Goal: Task Accomplishment & Management: Use online tool/utility

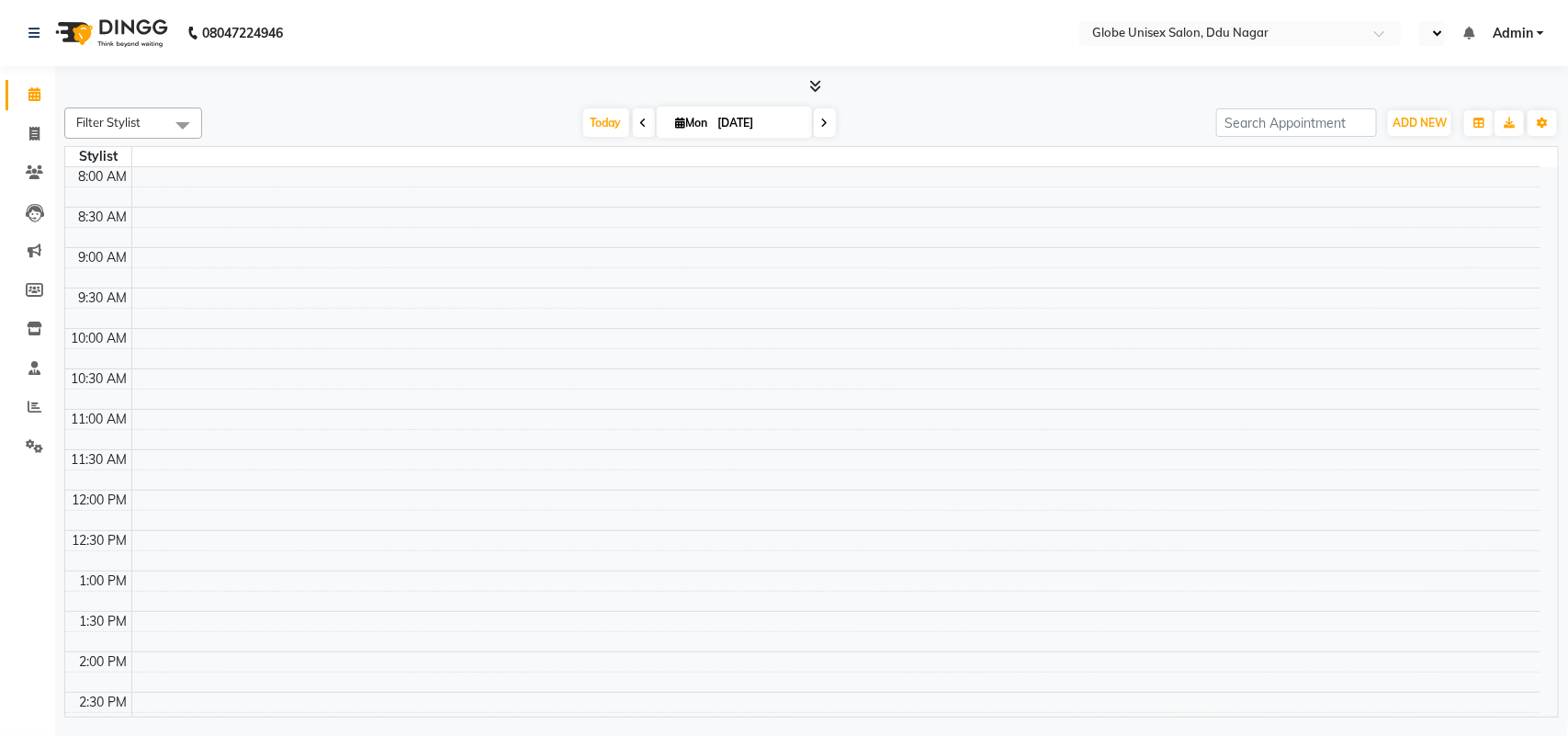
select select "en"
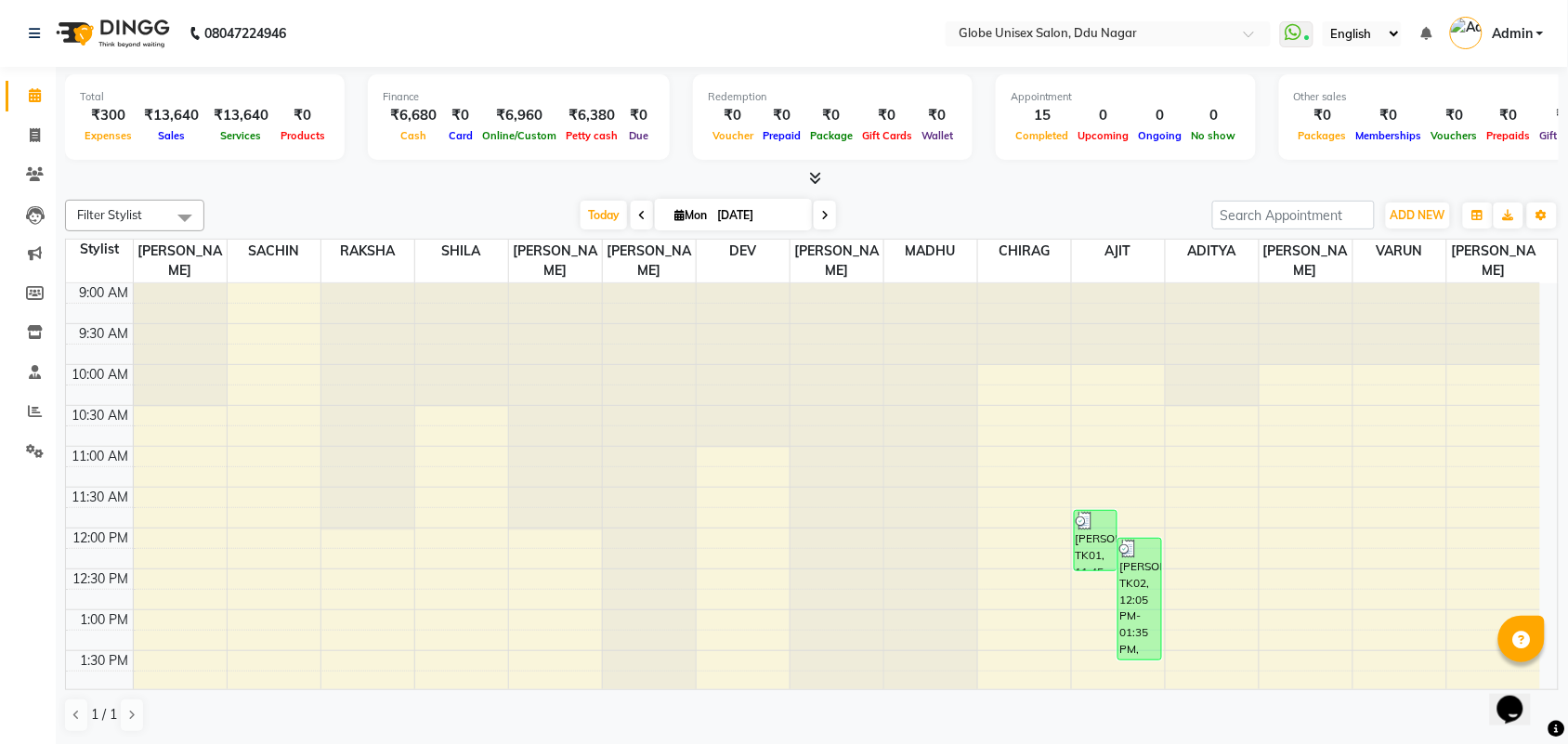
click at [481, 174] on div at bounding box center [811, 179] width 1494 height 19
click at [532, 183] on div at bounding box center [811, 179] width 1494 height 19
click at [813, 21] on nav "08047224946 Select Location × Globe Unisex Salon[GEOGRAPHIC_DATA] WhatsApp Stat…" at bounding box center [784, 33] width 1568 height 67
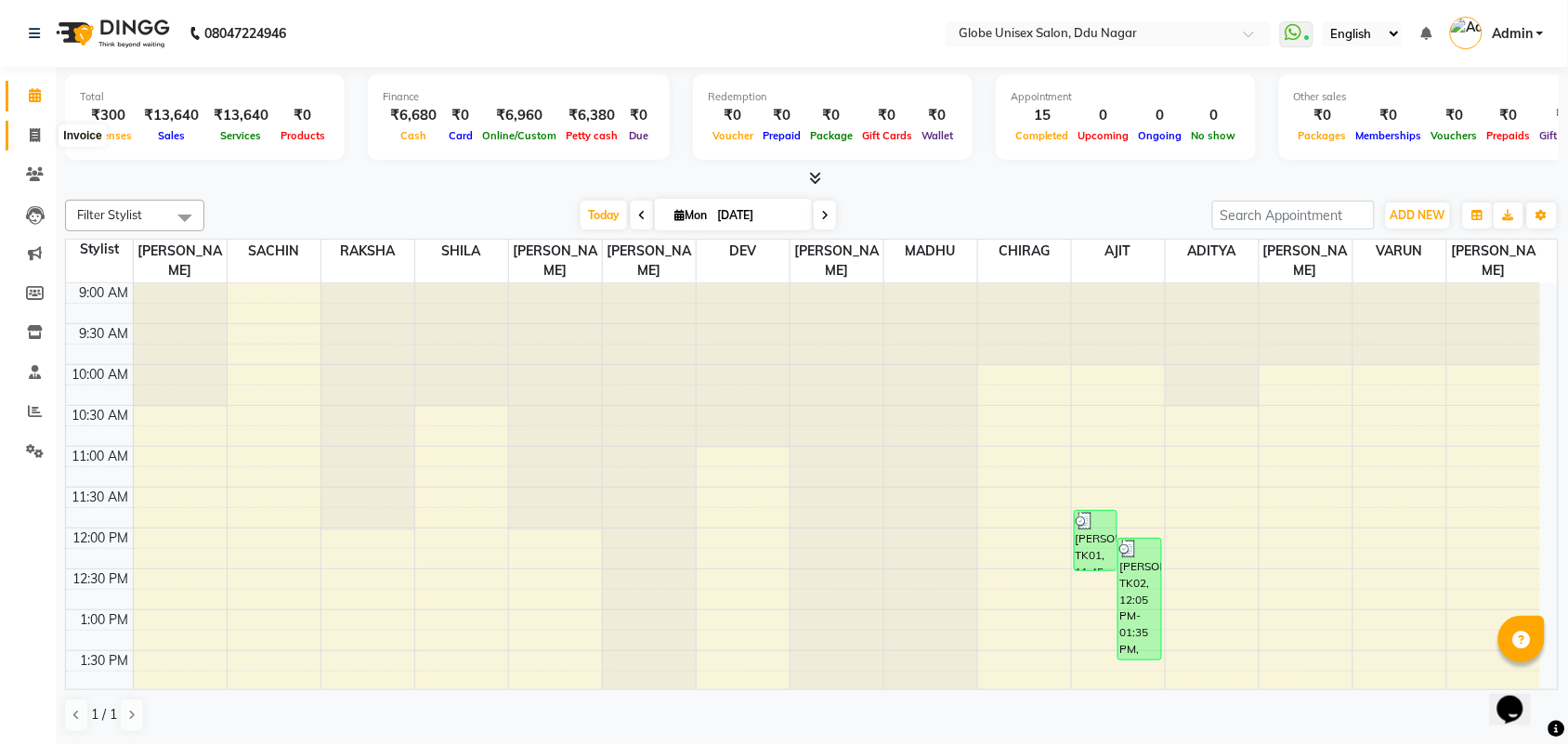
click at [35, 125] on span at bounding box center [35, 136] width 33 height 21
select select "service"
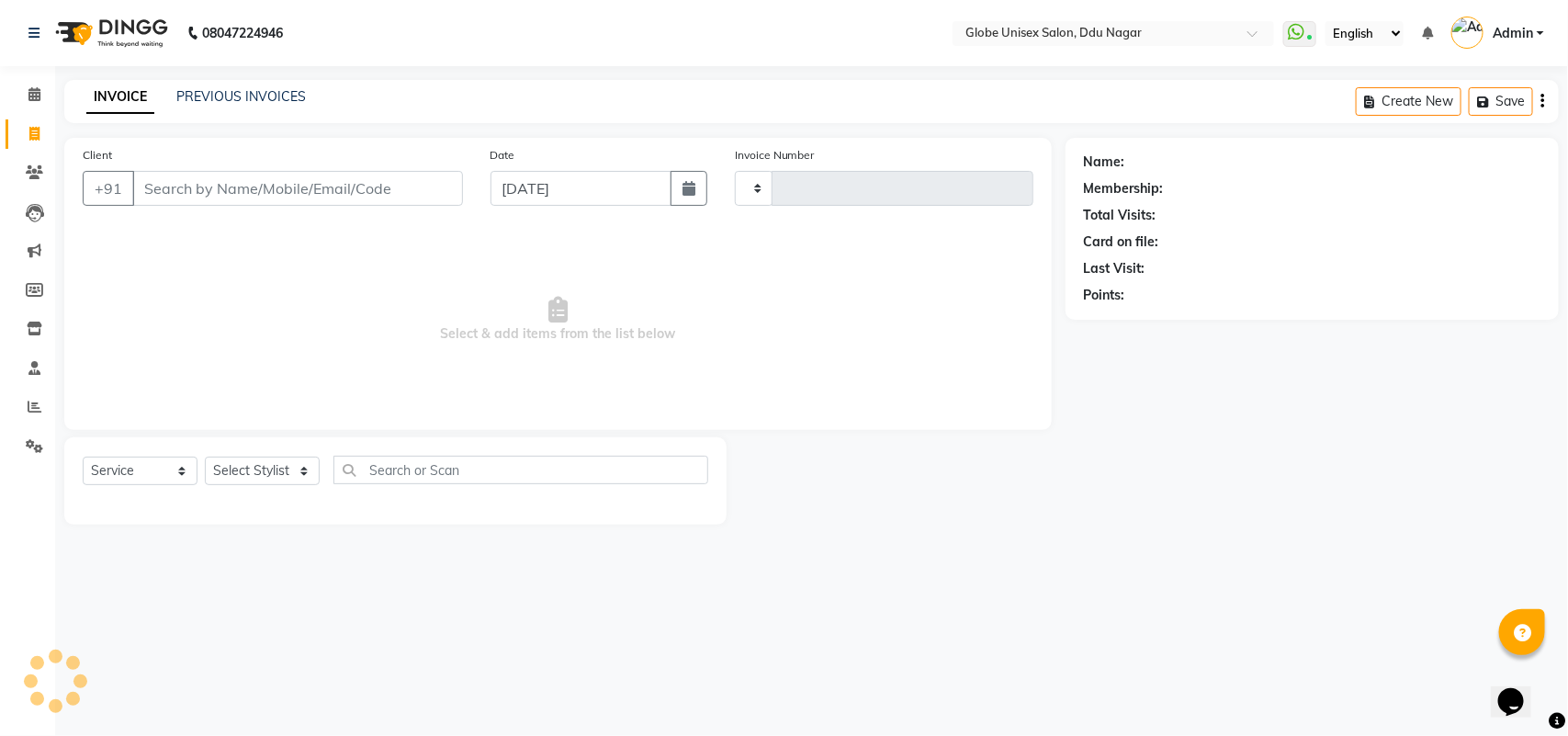
click at [294, 184] on input "Client" at bounding box center [298, 188] width 330 height 35
type input "4040"
select select "4184"
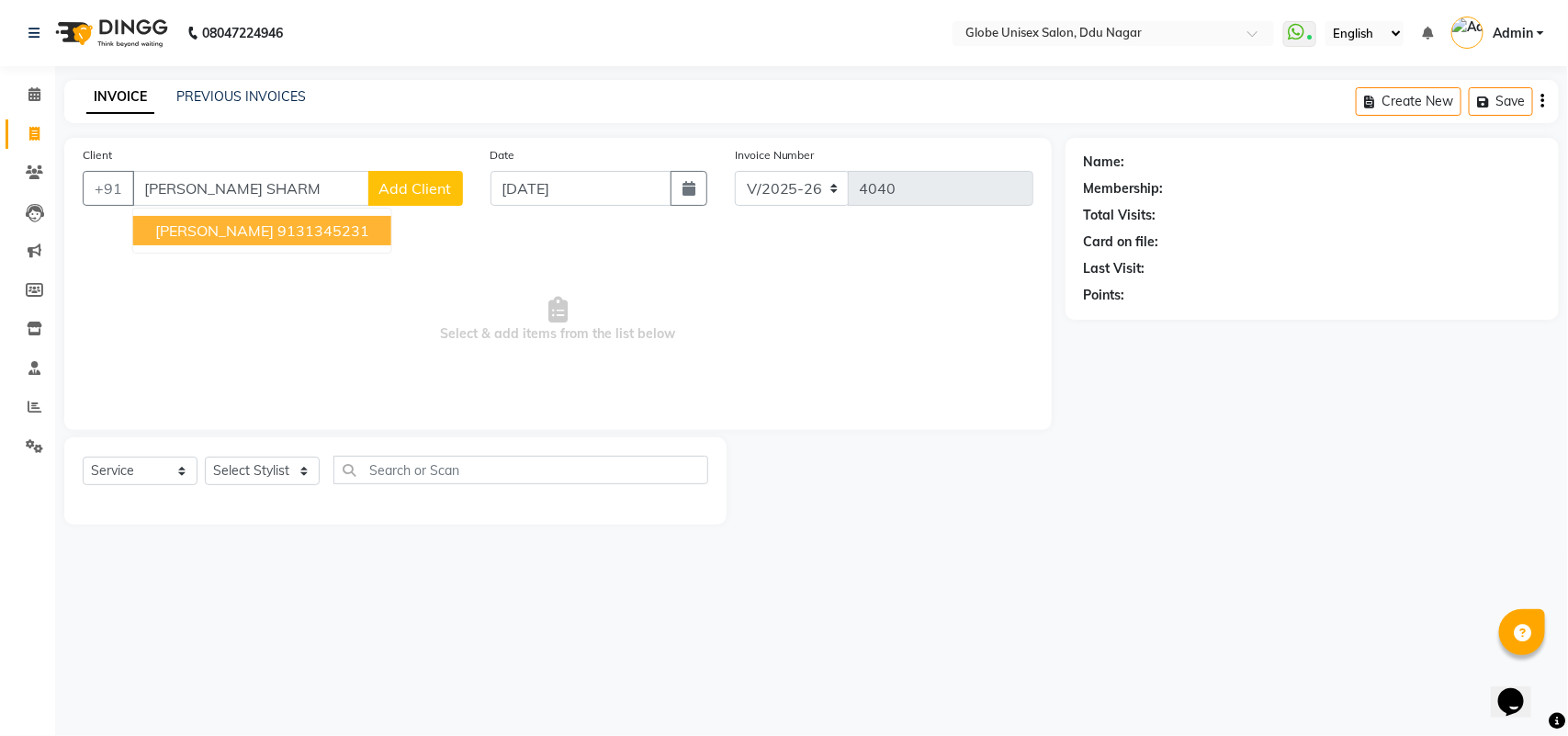
click at [286, 226] on ngb-highlight "9131345231" at bounding box center [324, 230] width 92 height 18
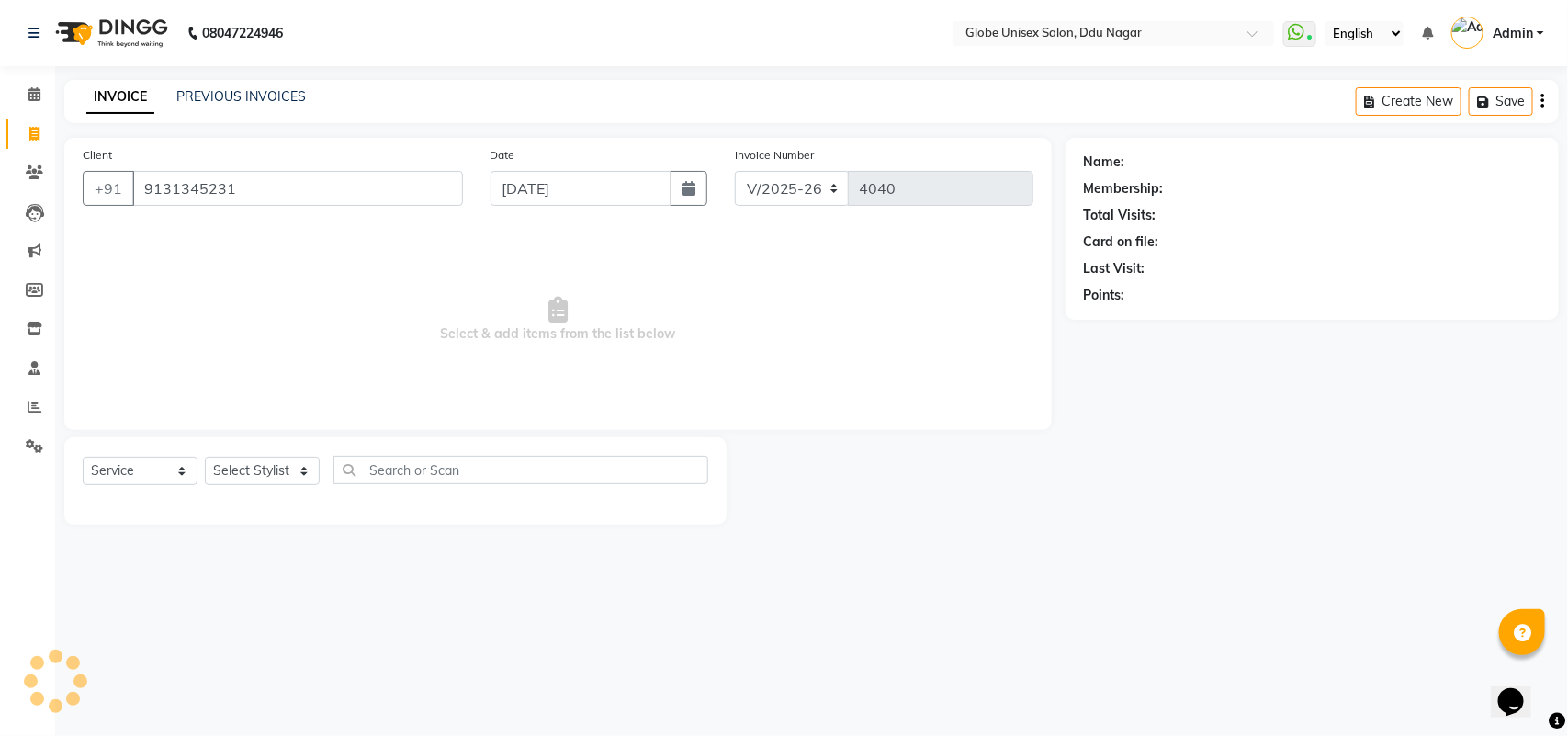
type input "9131345231"
select select "1: Object"
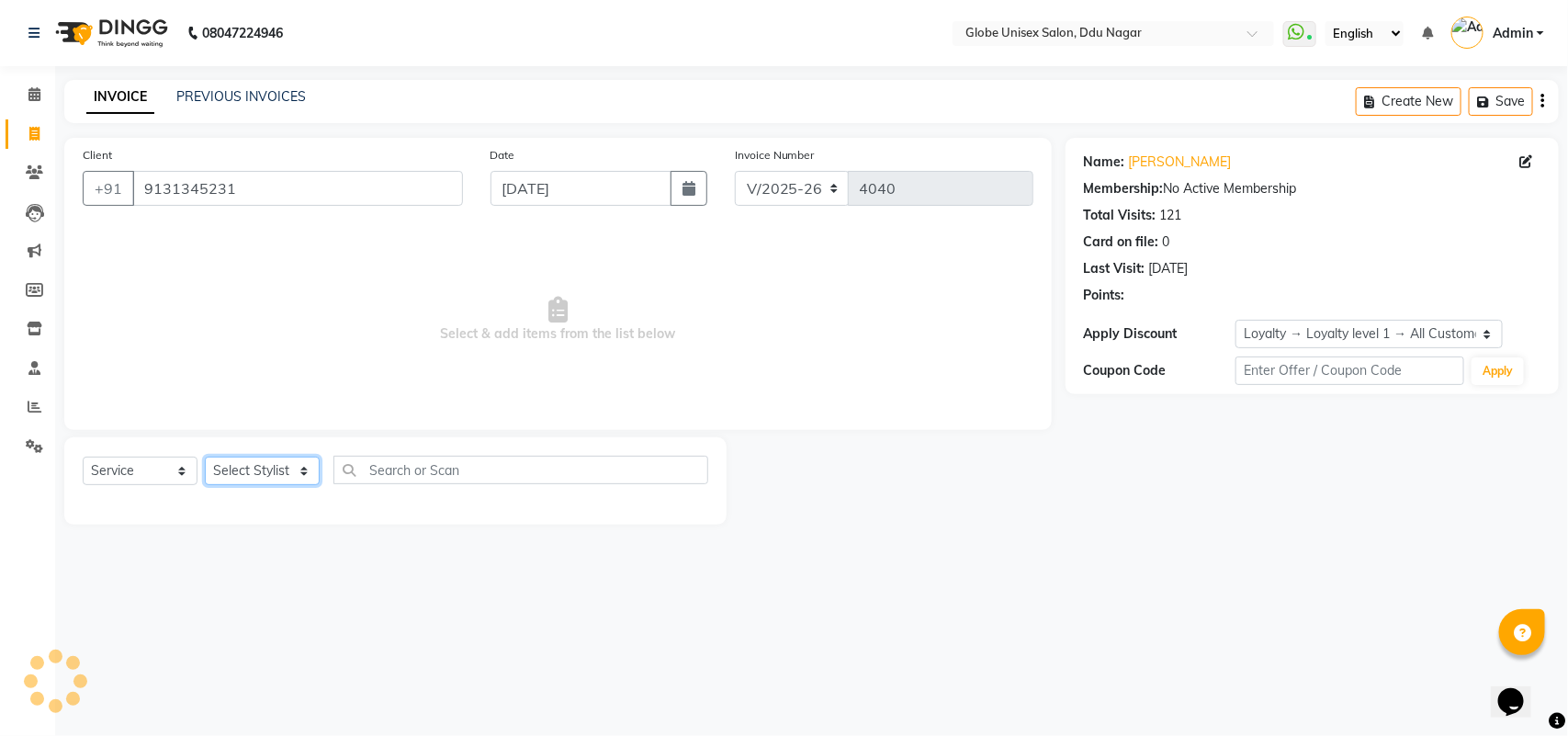
click at [281, 477] on select "Select Stylist ADITYA AJIT [PERSON_NAME] DEV [PERSON_NAME] [PERSON_NAME] [PERSO…" at bounding box center [262, 471] width 115 height 29
select select "21878"
click at [205, 456] on select "Select Stylist ADITYA AJIT CHIRAG DEV DIGESH LALITA LAXMI MADHU MANSI NICK RAKS…" at bounding box center [262, 471] width 115 height 29
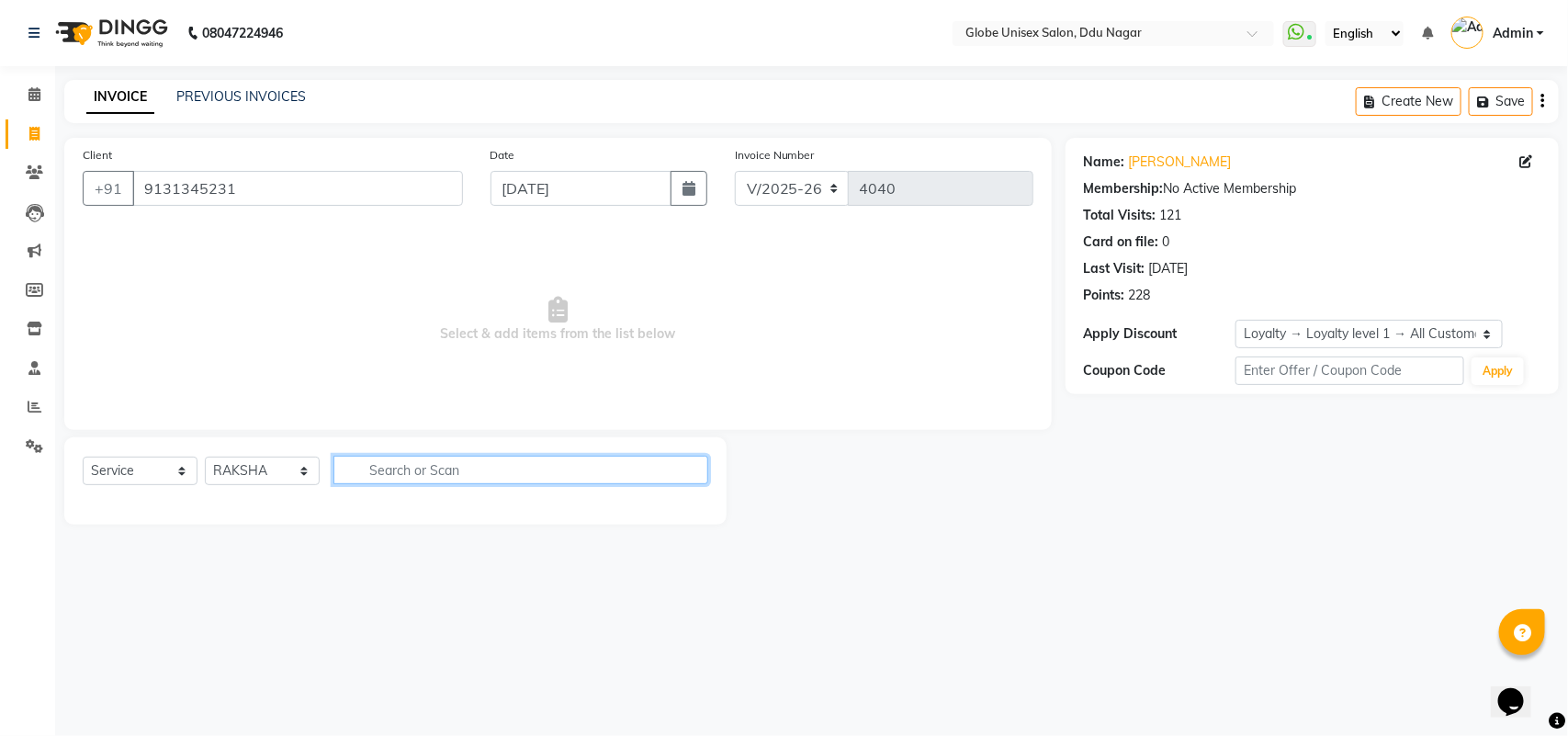
click at [418, 461] on input "text" at bounding box center [520, 470] width 375 height 29
type input "EYE"
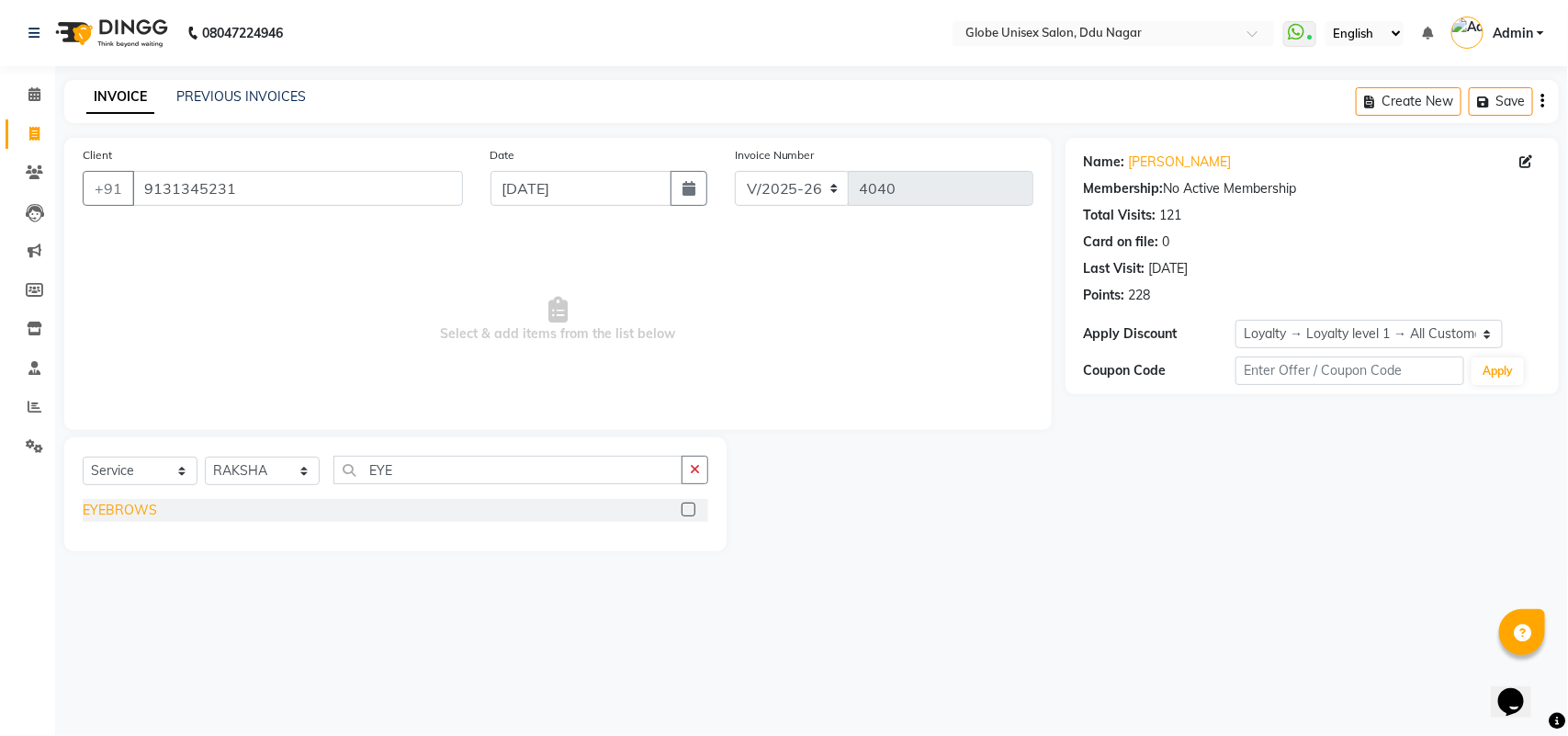
click at [93, 517] on div "EYEBROWS" at bounding box center [120, 510] width 74 height 19
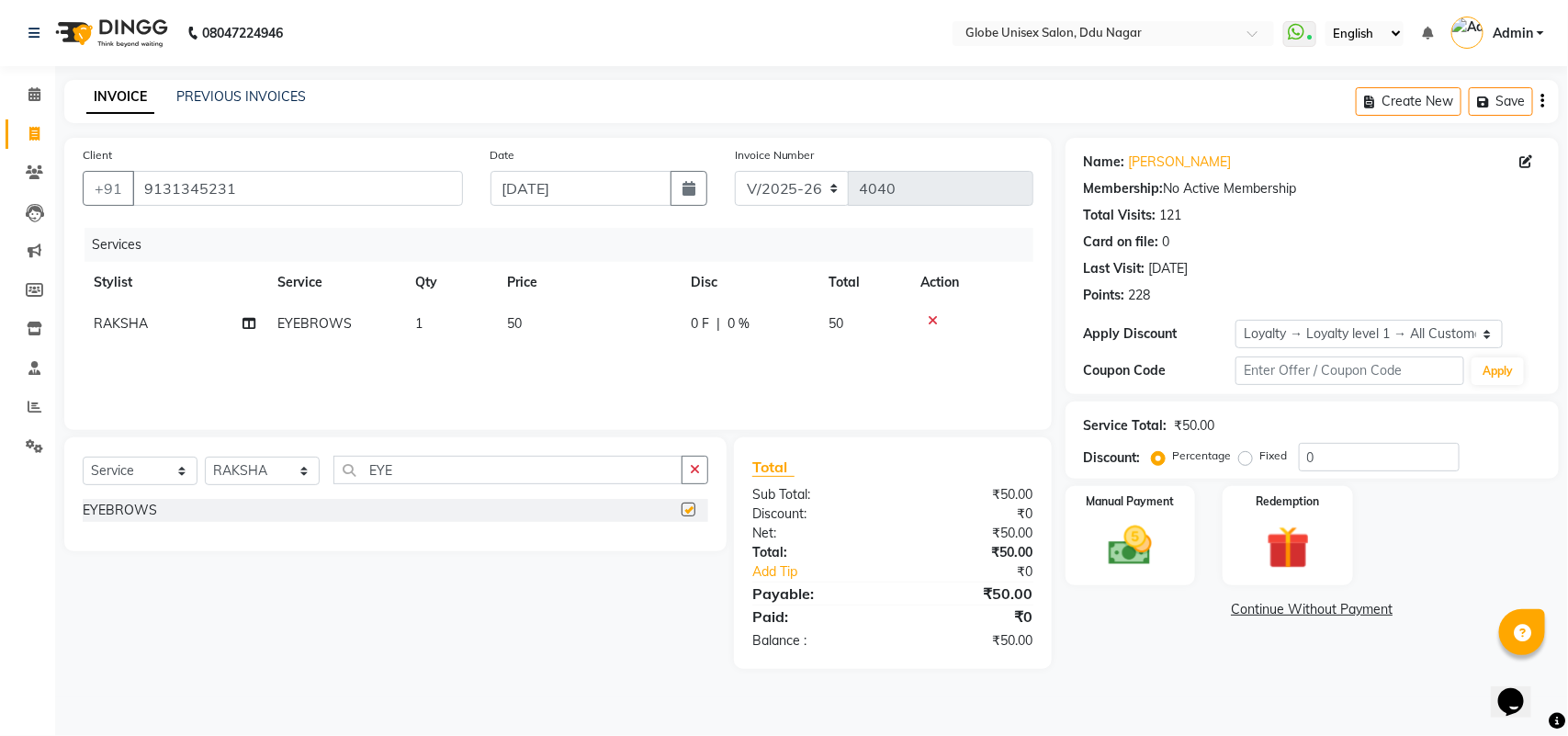
checkbox input "false"
click at [459, 470] on input "EYE" at bounding box center [508, 470] width 349 height 29
type input "E"
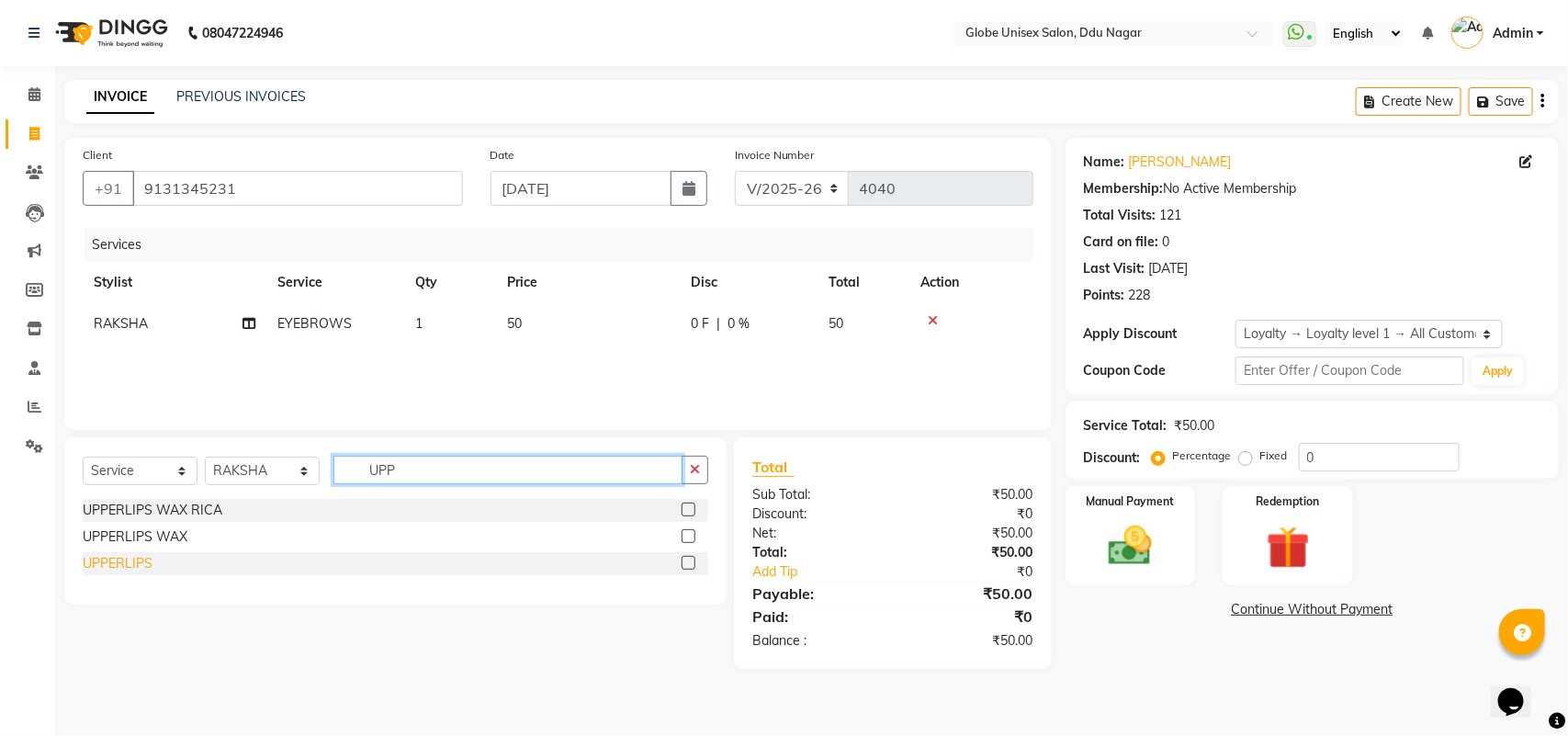
type input "UPP"
click at [143, 557] on div "UPPERLIPS" at bounding box center [117, 563] width 70 height 19
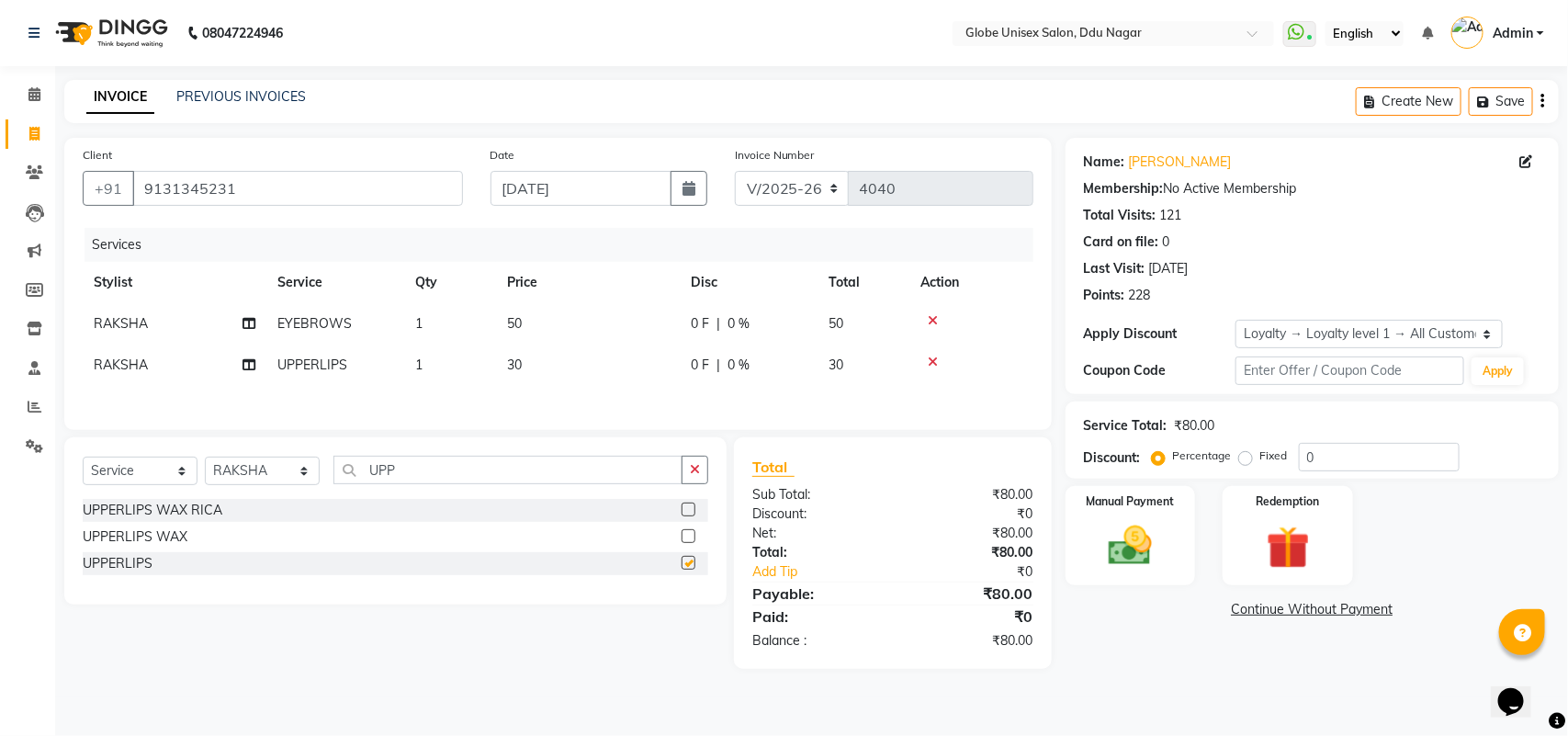
checkbox input "false"
click at [450, 484] on input "UPP" at bounding box center [508, 470] width 349 height 29
click at [452, 484] on input "UPP" at bounding box center [508, 470] width 349 height 29
type input "U"
type input "CHIN"
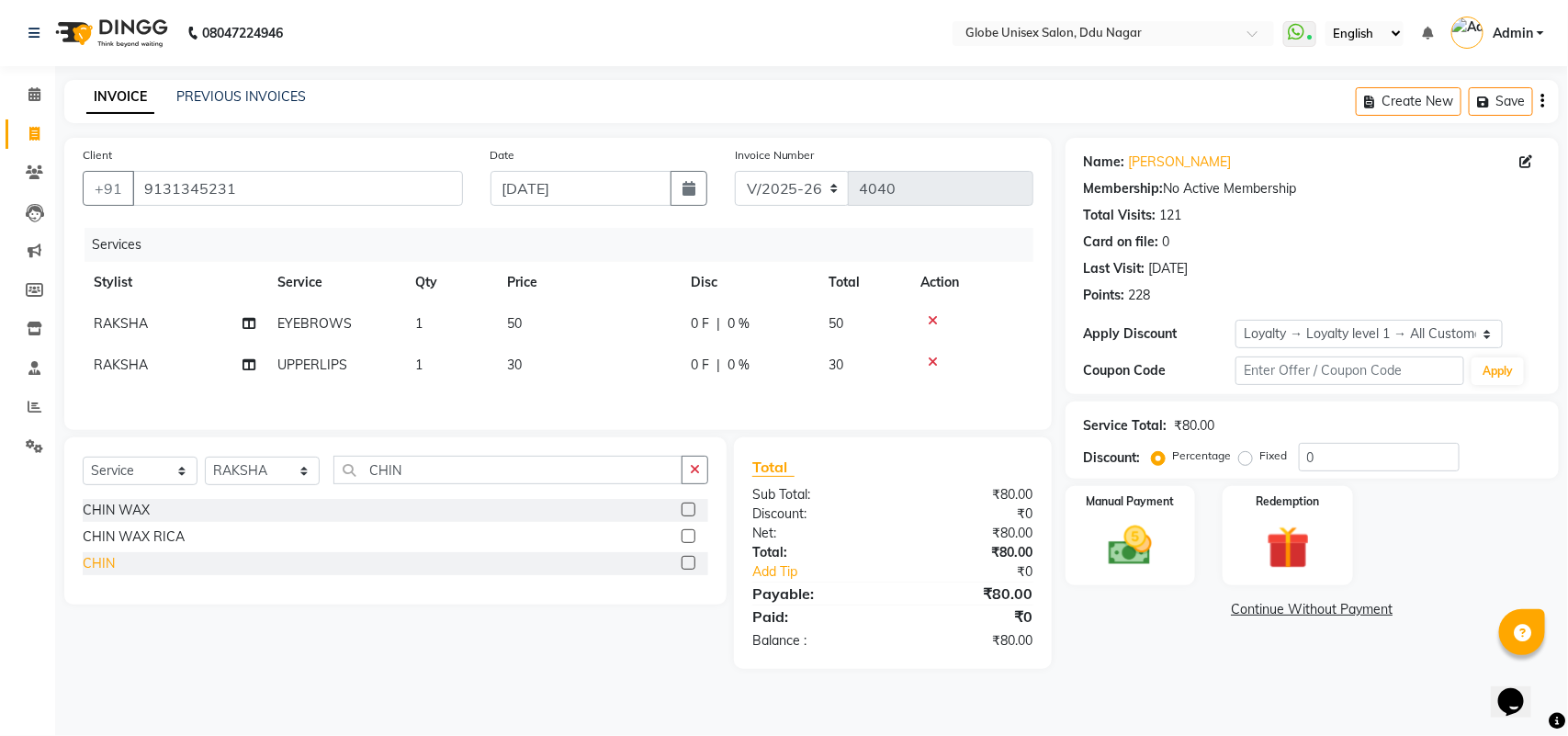
click at [94, 565] on div "CHIN" at bounding box center [99, 563] width 32 height 19
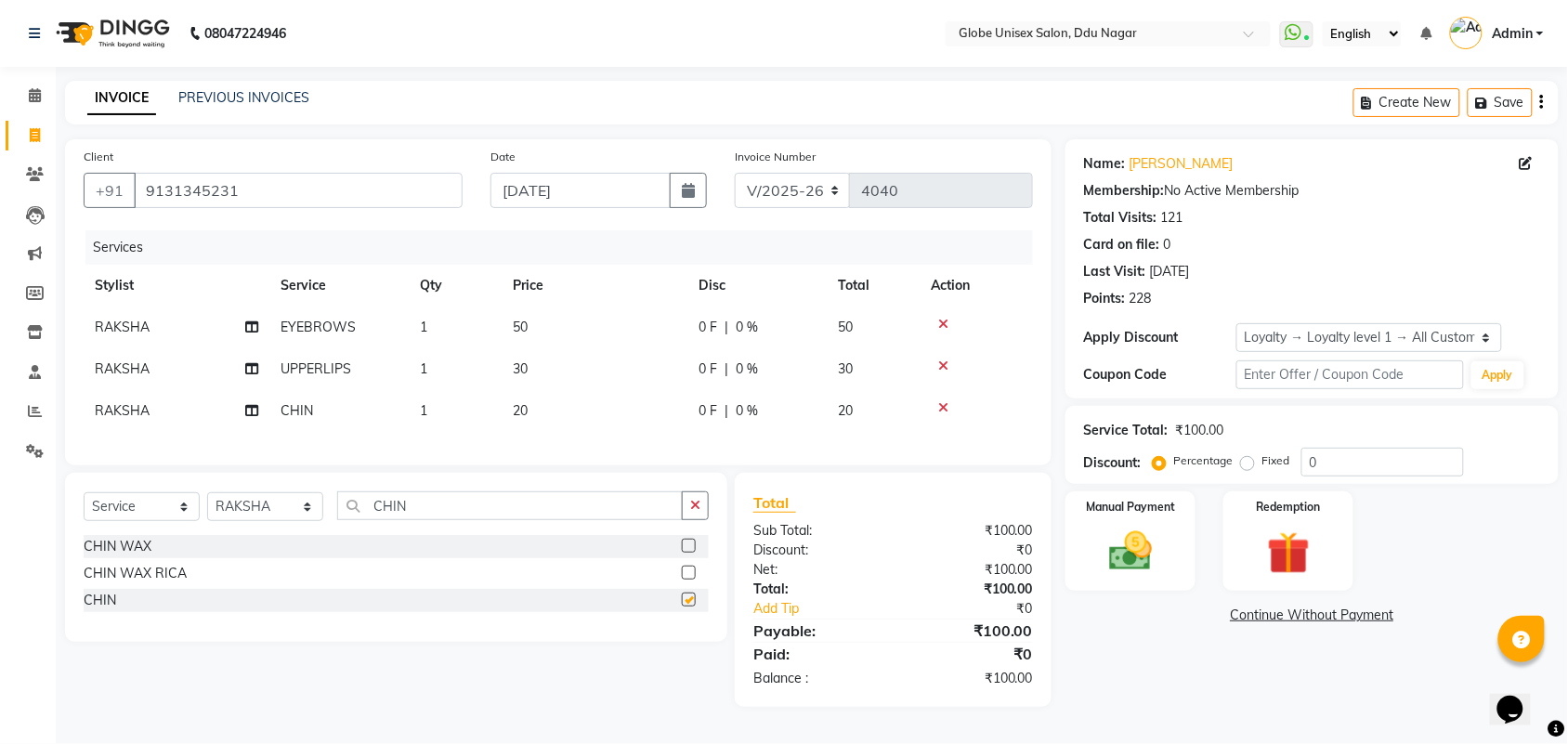
checkbox input "false"
click at [1368, 457] on input "0" at bounding box center [1383, 462] width 162 height 29
type input "20"
click at [1454, 545] on div "Manual Payment Redemption" at bounding box center [1312, 540] width 521 height 99
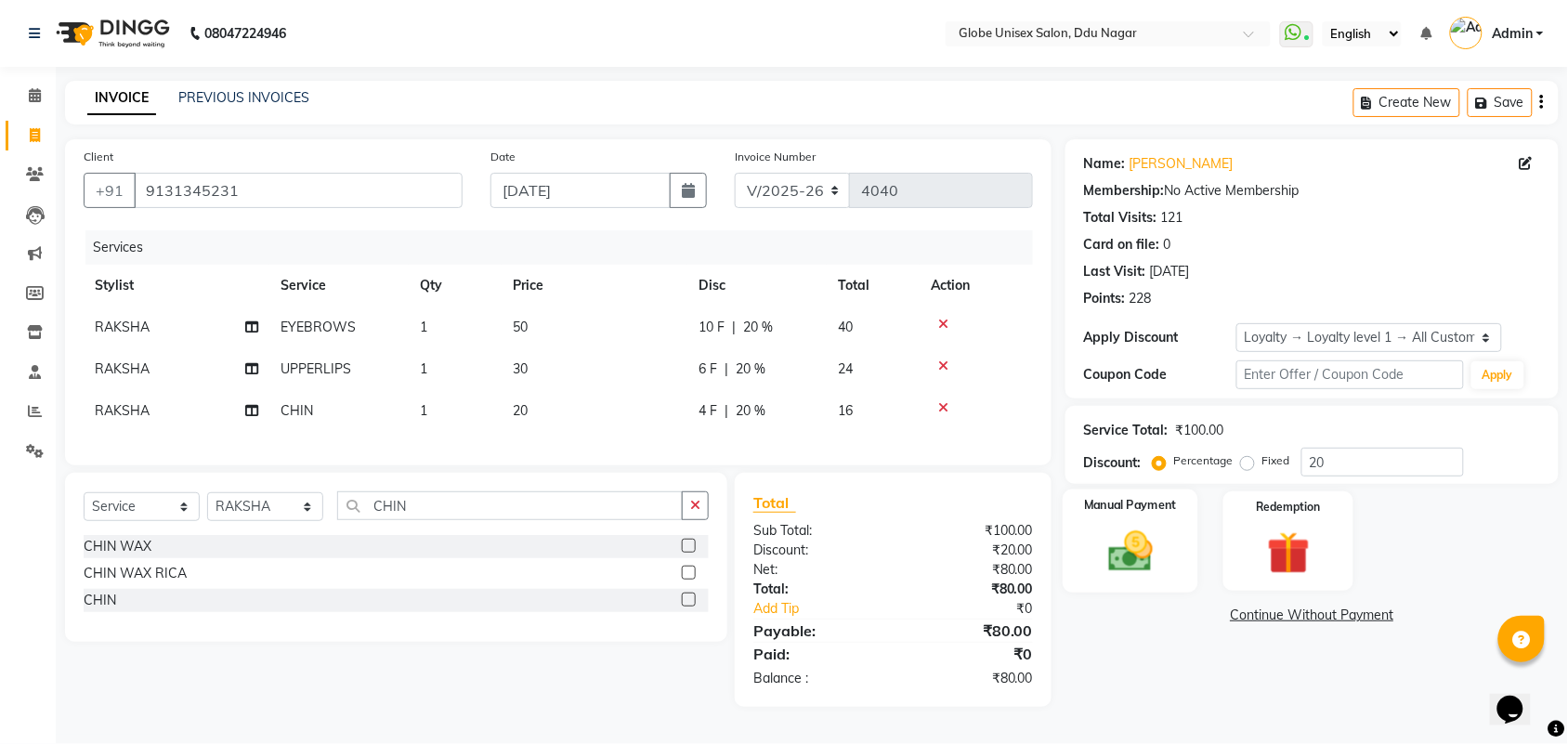
click at [1167, 545] on img at bounding box center [1131, 551] width 72 height 51
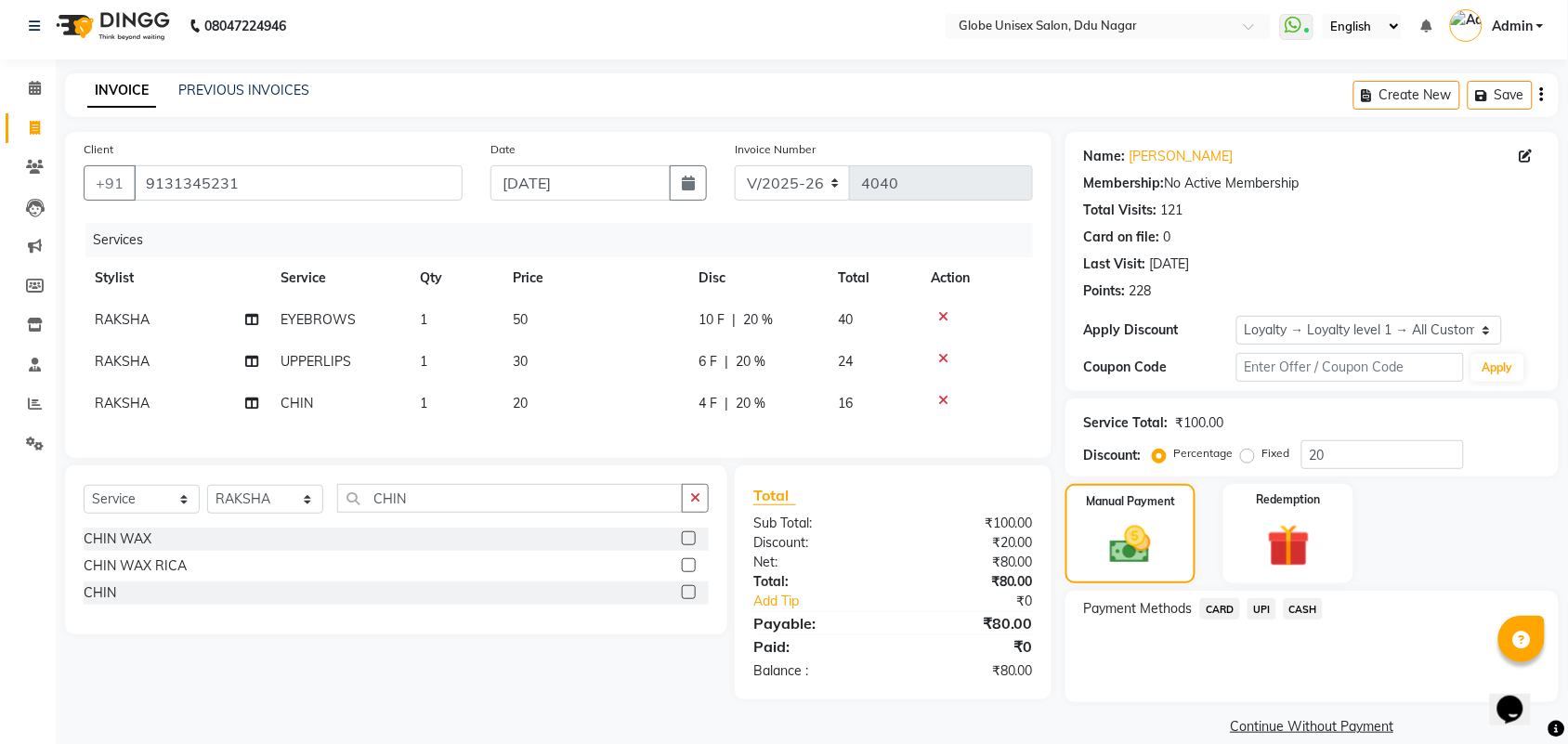
scroll to position [31, 0]
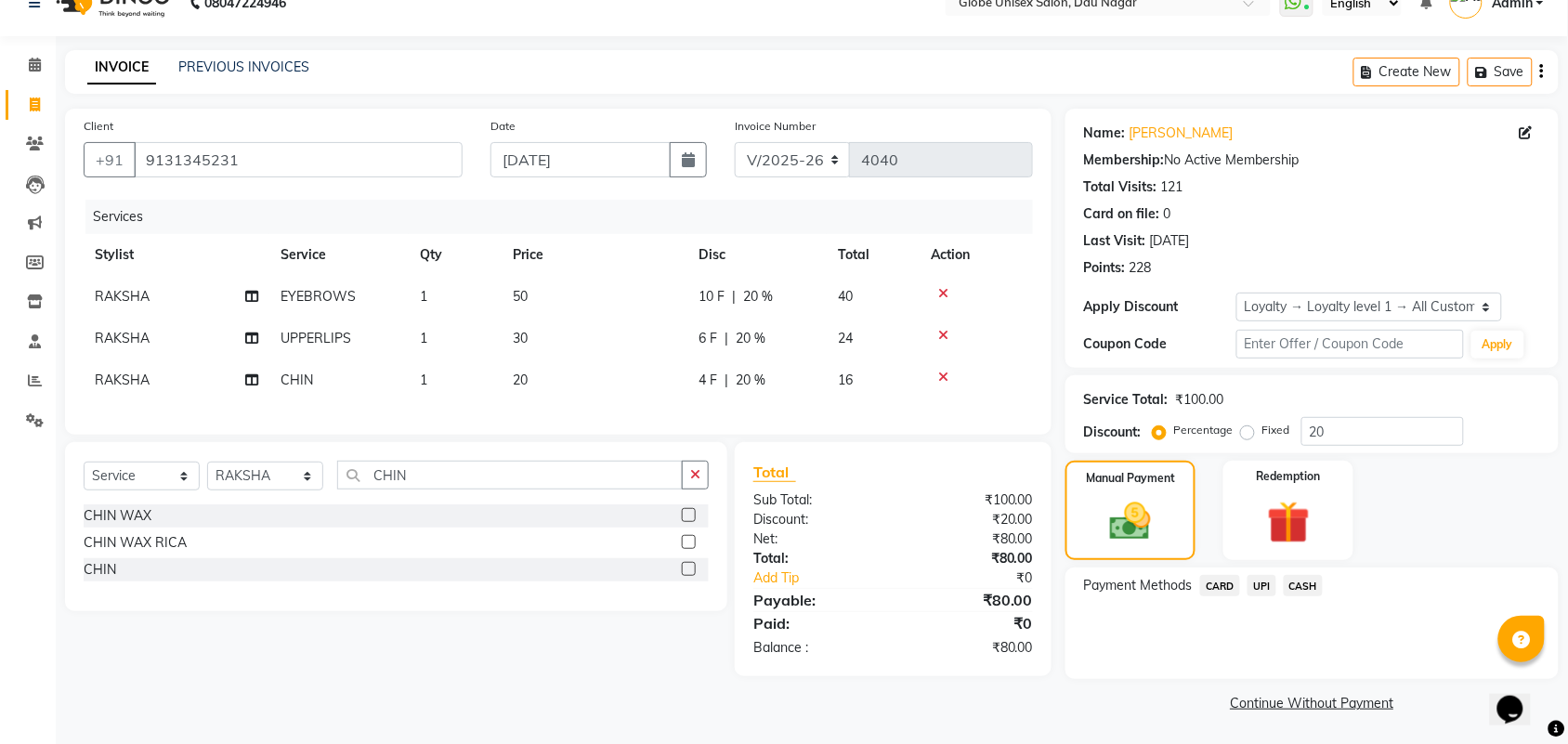
click at [1294, 581] on span "CASH" at bounding box center [1303, 586] width 40 height 21
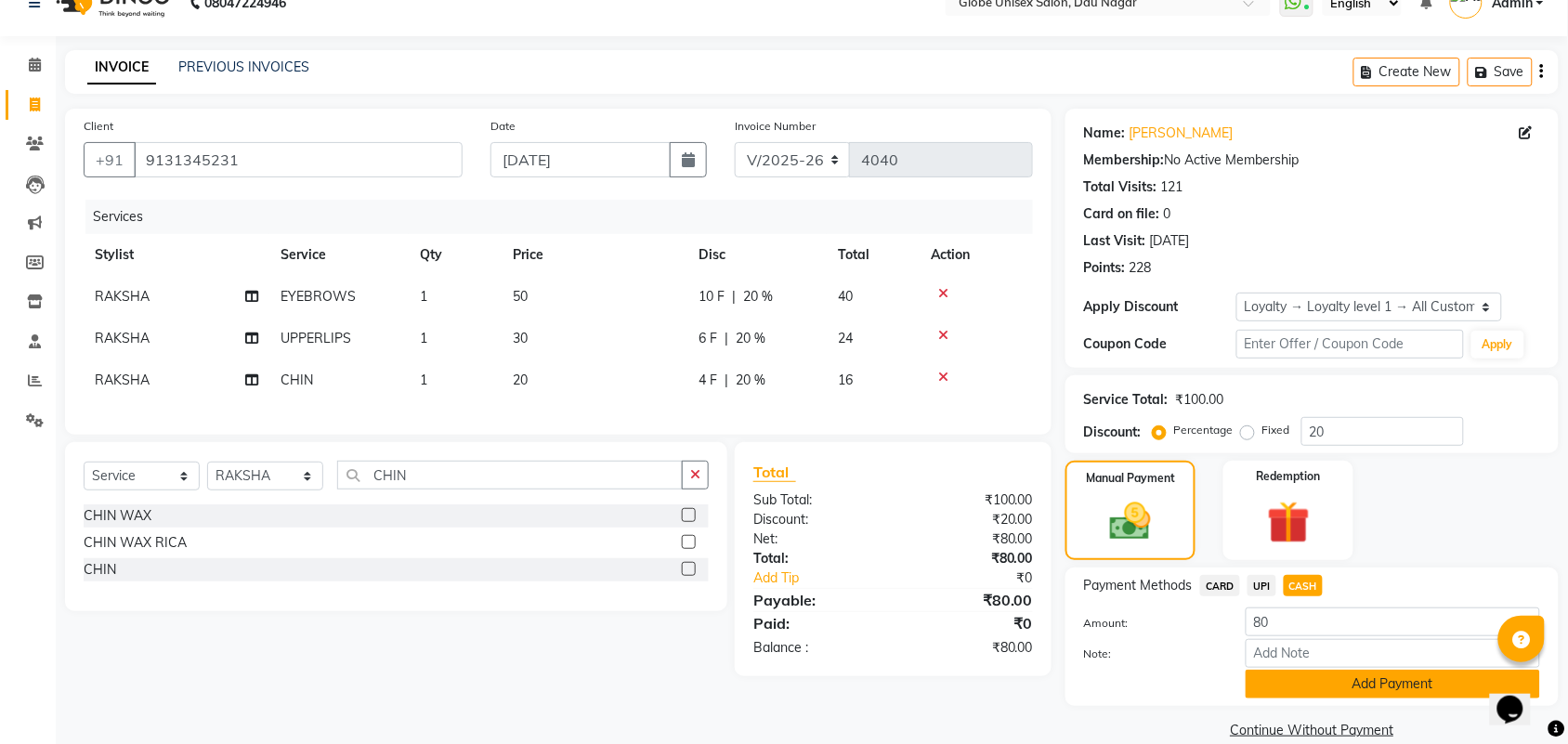
click at [1335, 672] on button "Add Payment" at bounding box center [1392, 684] width 294 height 29
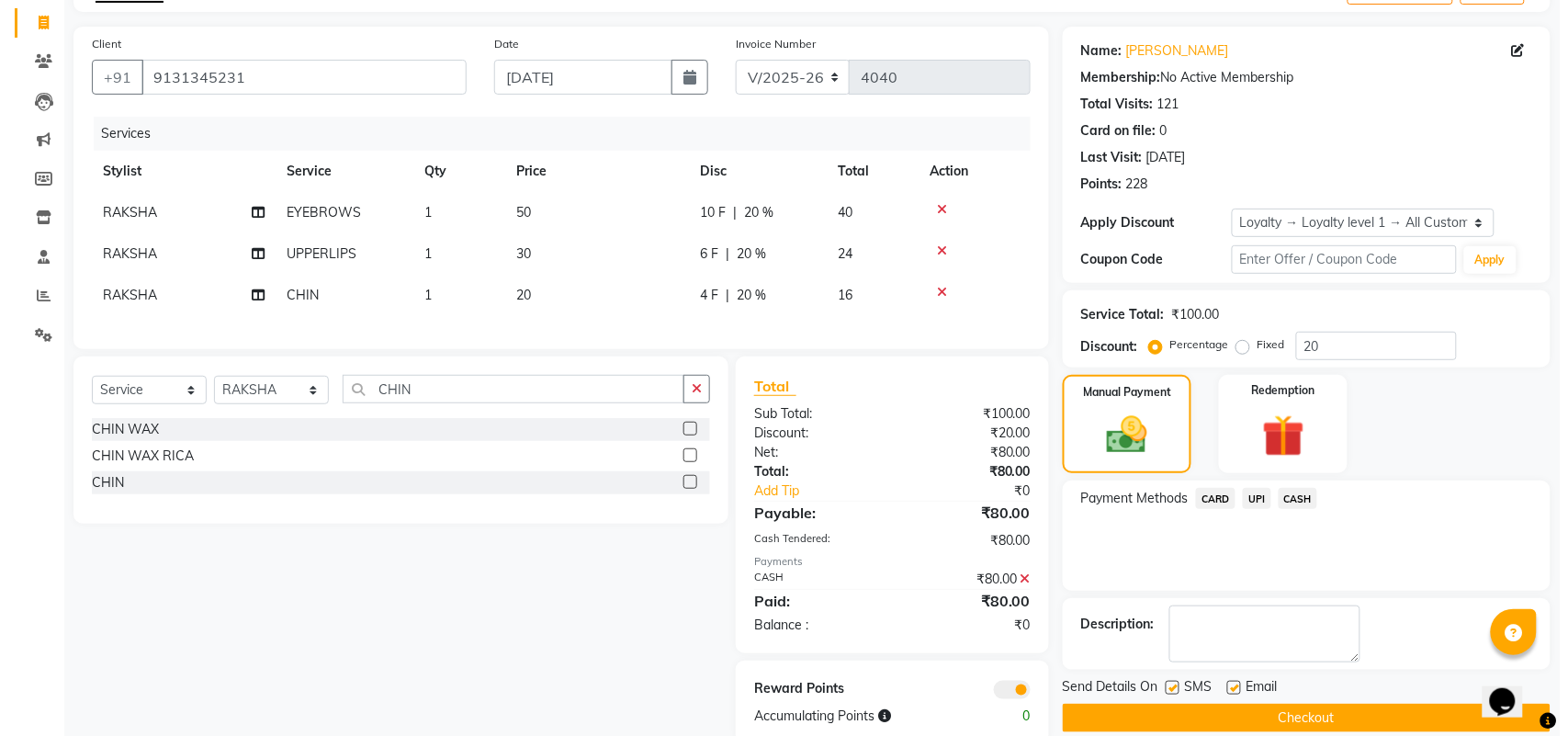
scroll to position [162, 0]
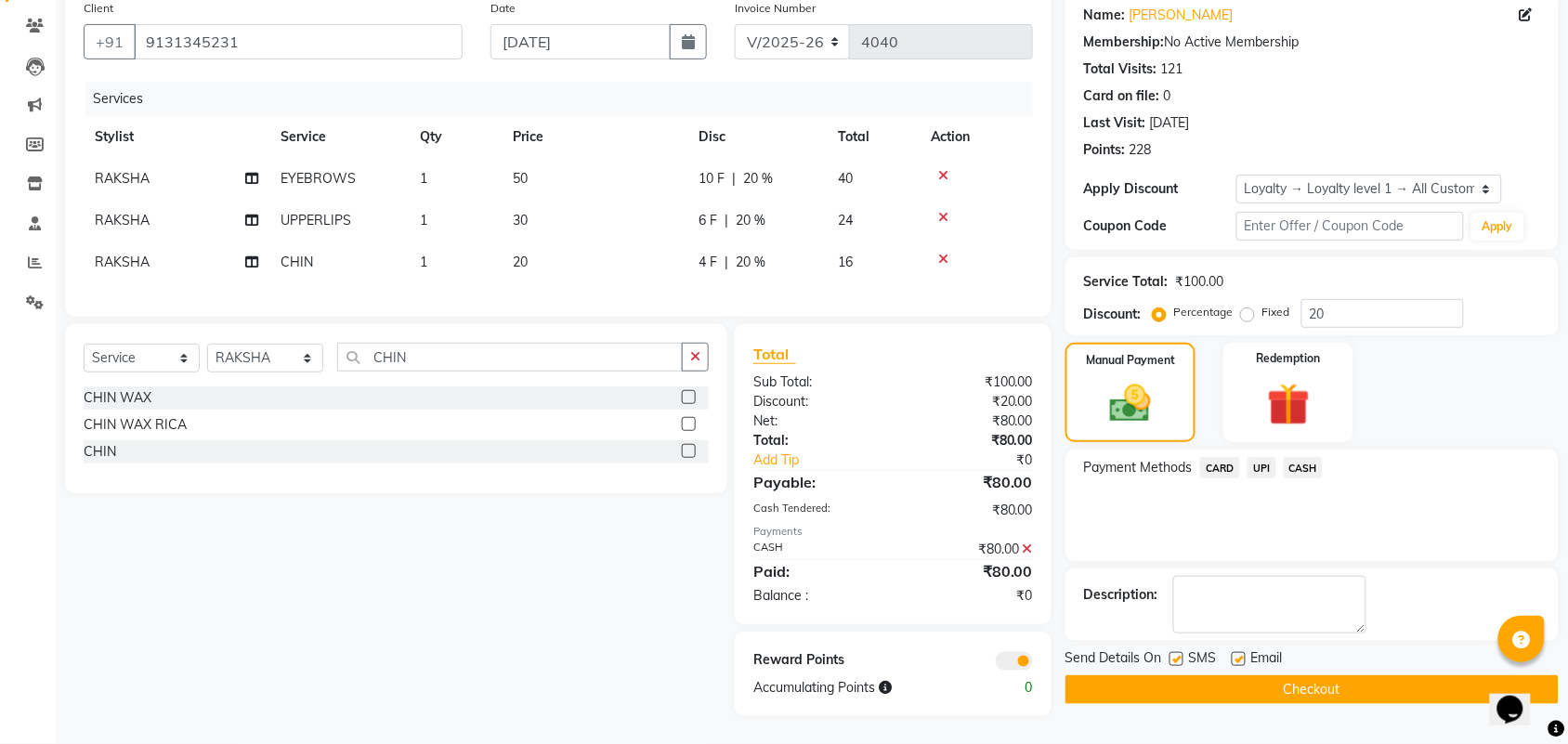
click at [1023, 664] on span at bounding box center [1015, 661] width 37 height 18
click at [1033, 664] on input "checkbox" at bounding box center [1033, 664] width 0 height 0
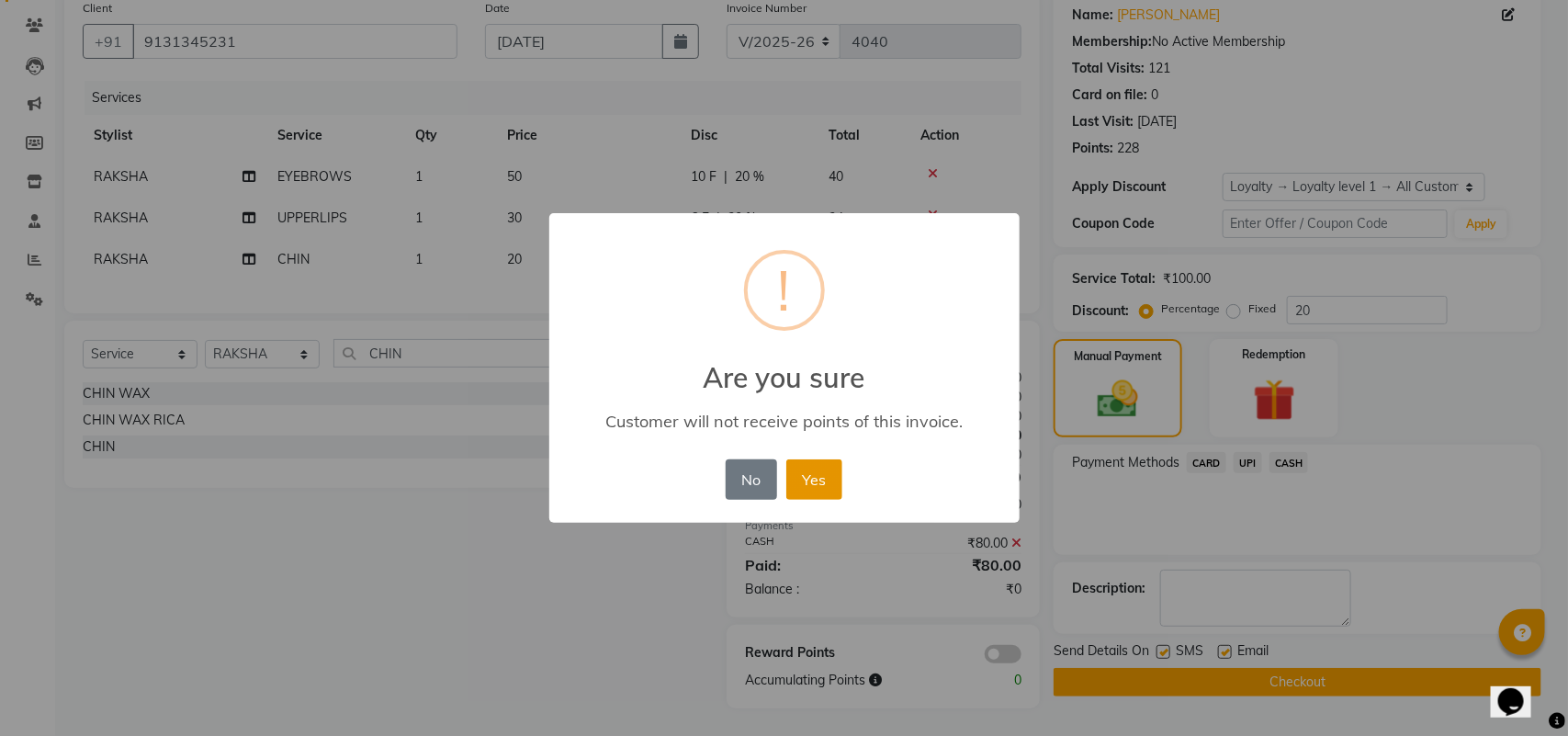
click at [802, 480] on button "Yes" at bounding box center [814, 479] width 56 height 40
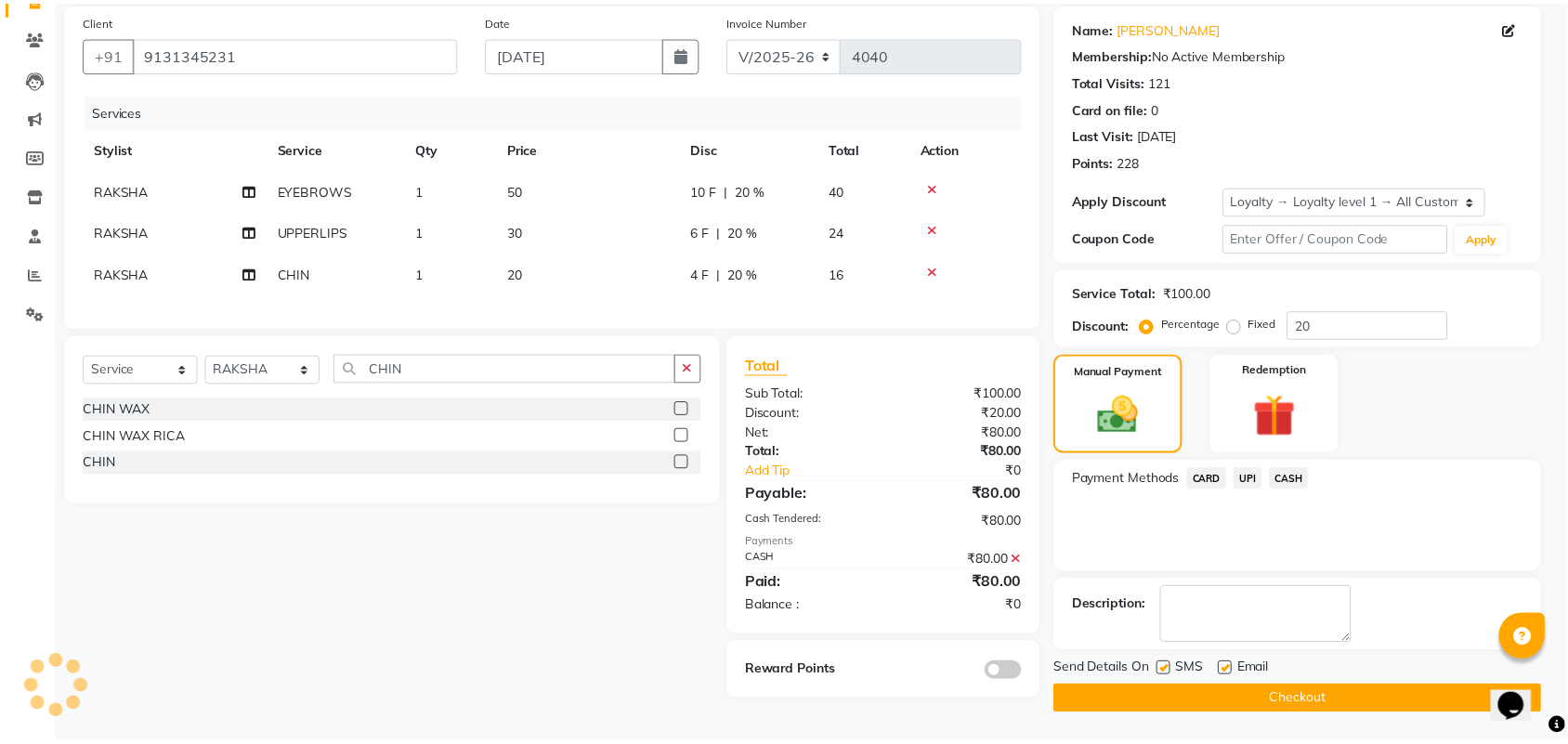
scroll to position [137, 0]
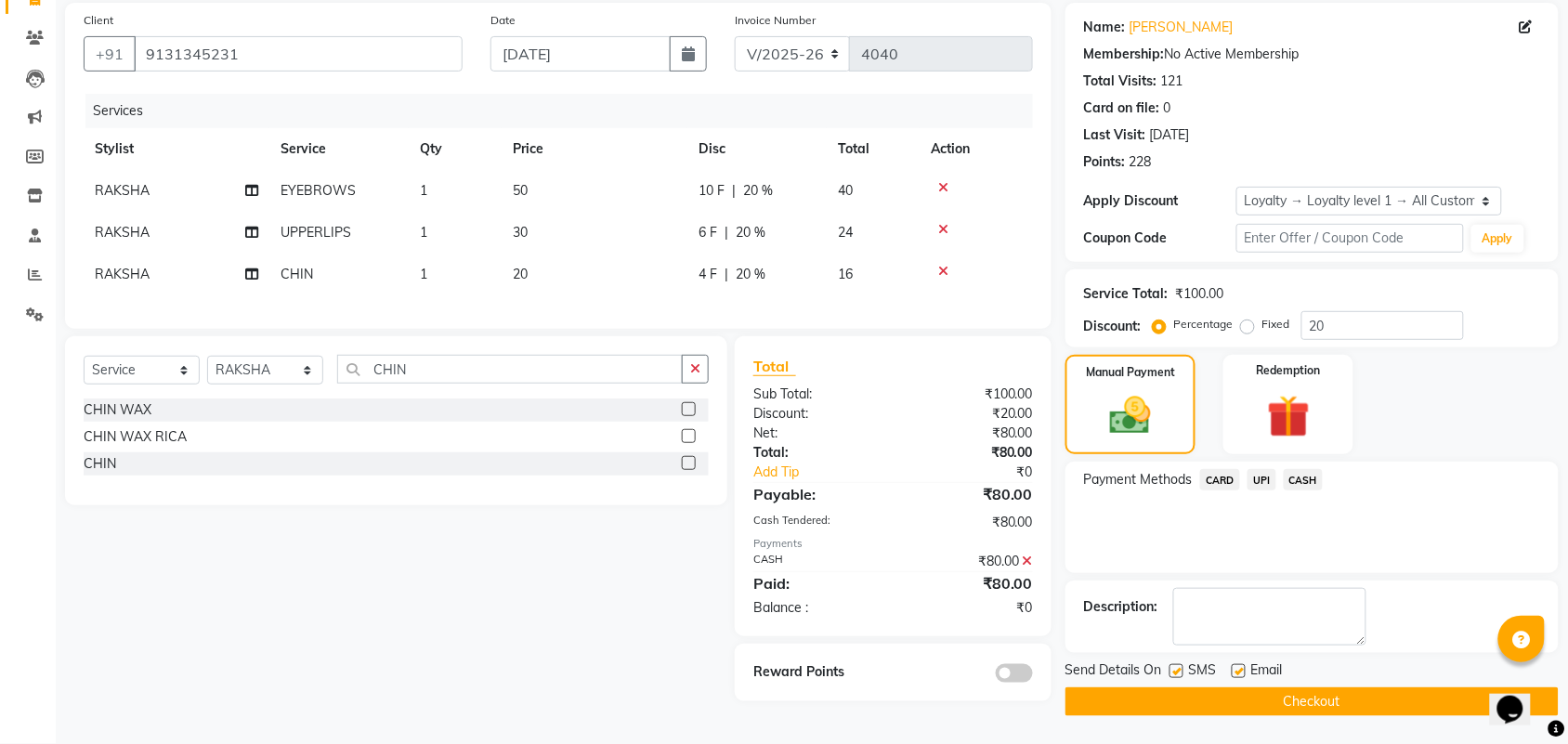
click at [1270, 698] on button "Checkout" at bounding box center [1312, 702] width 493 height 29
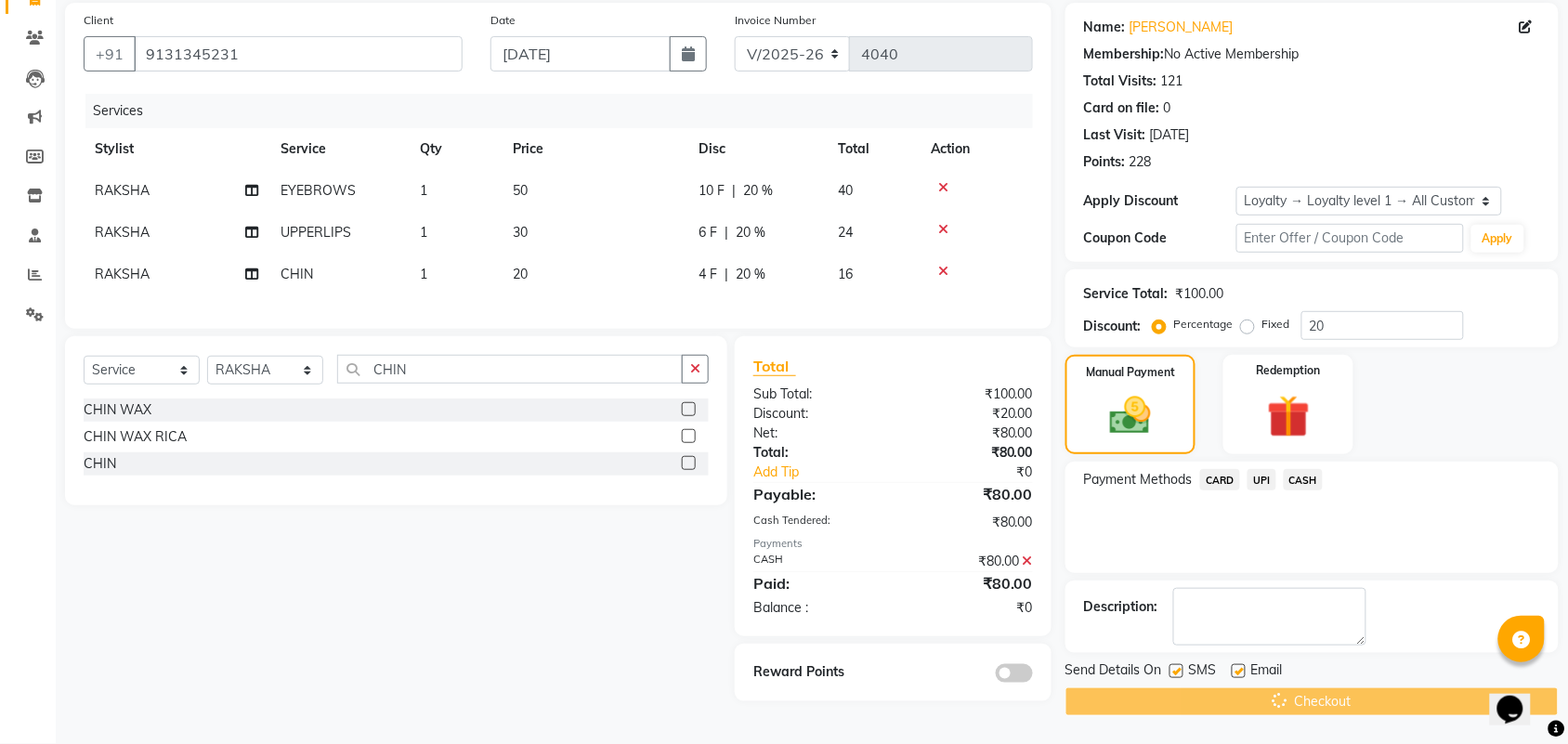
scroll to position [71, 0]
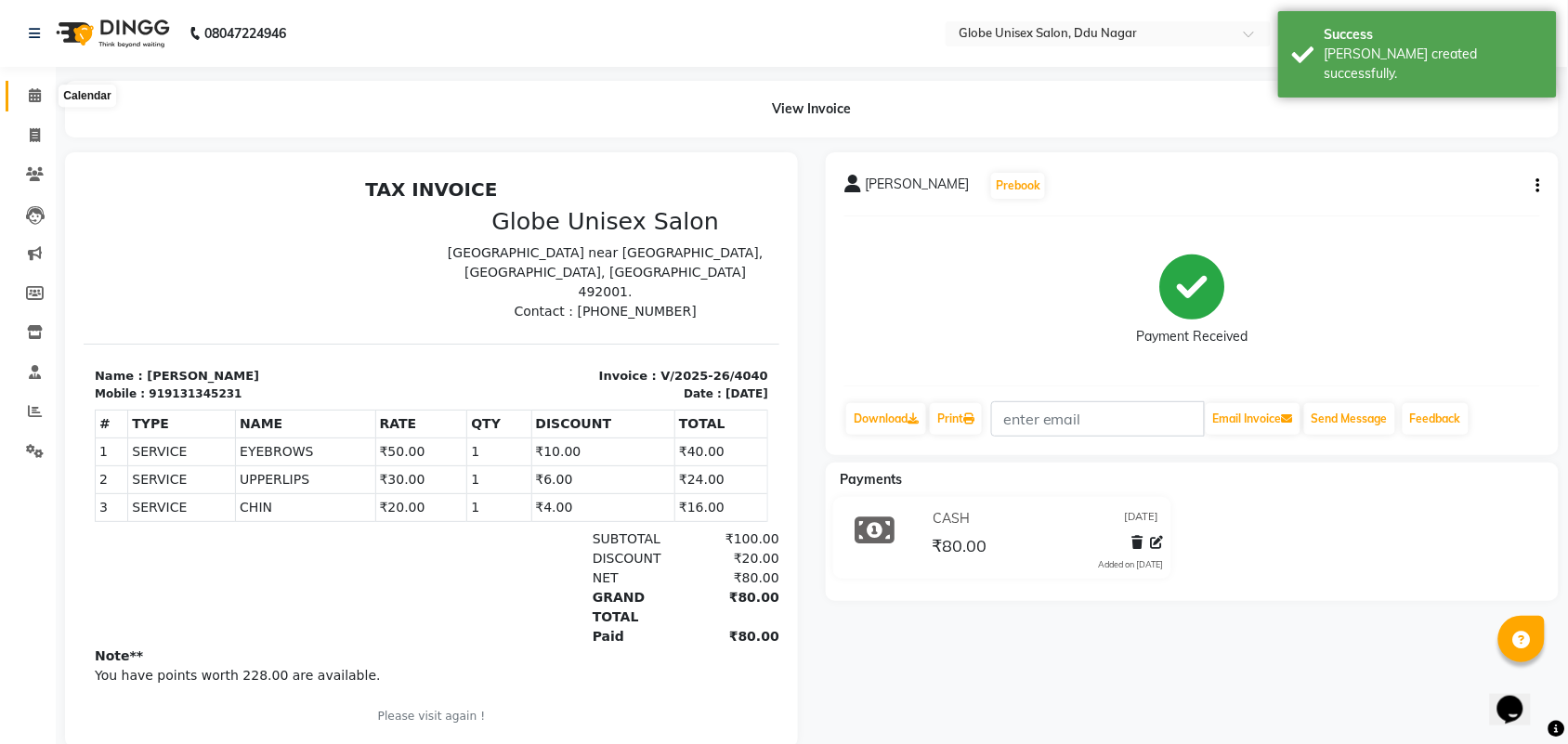
click at [29, 88] on icon at bounding box center [35, 95] width 13 height 14
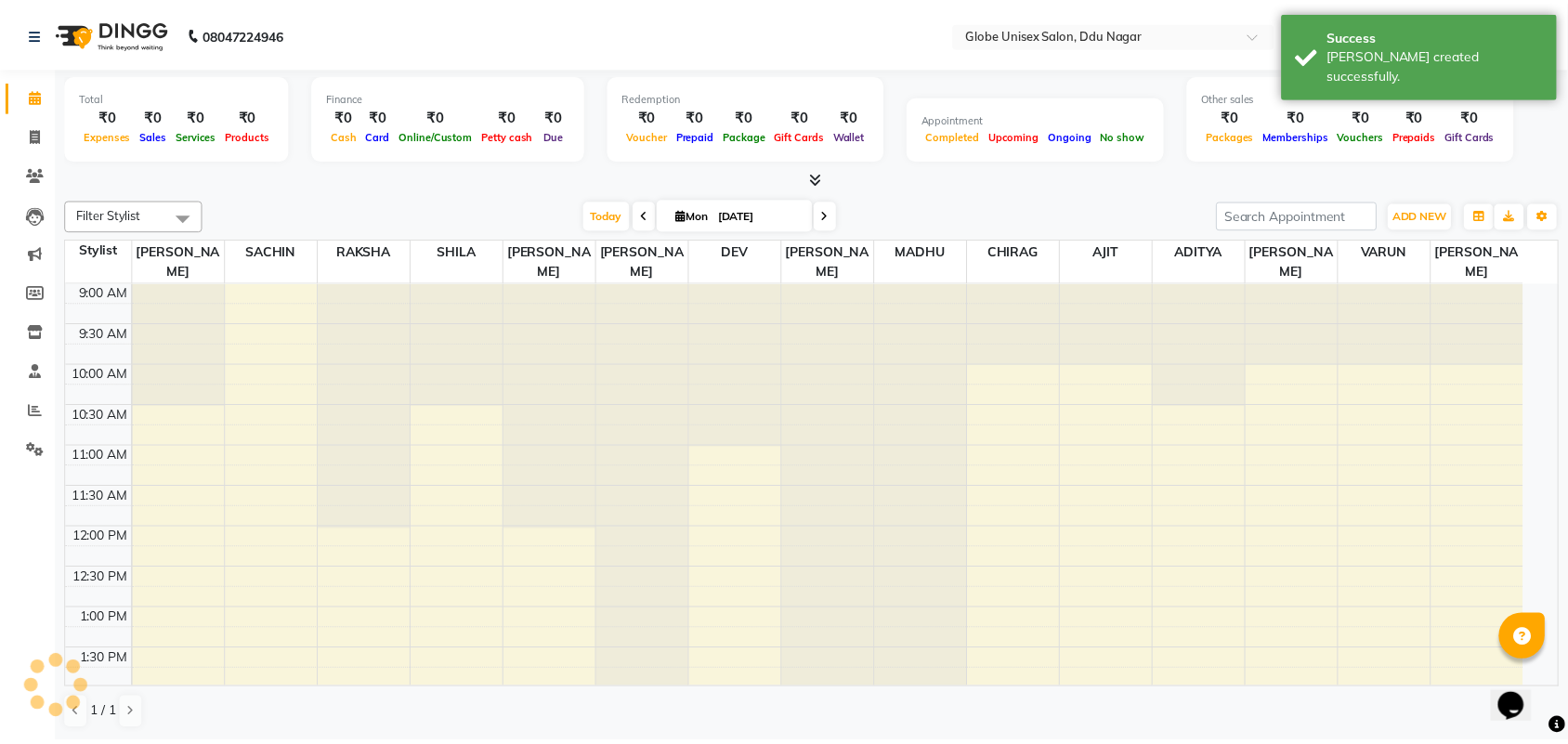
scroll to position [614, 0]
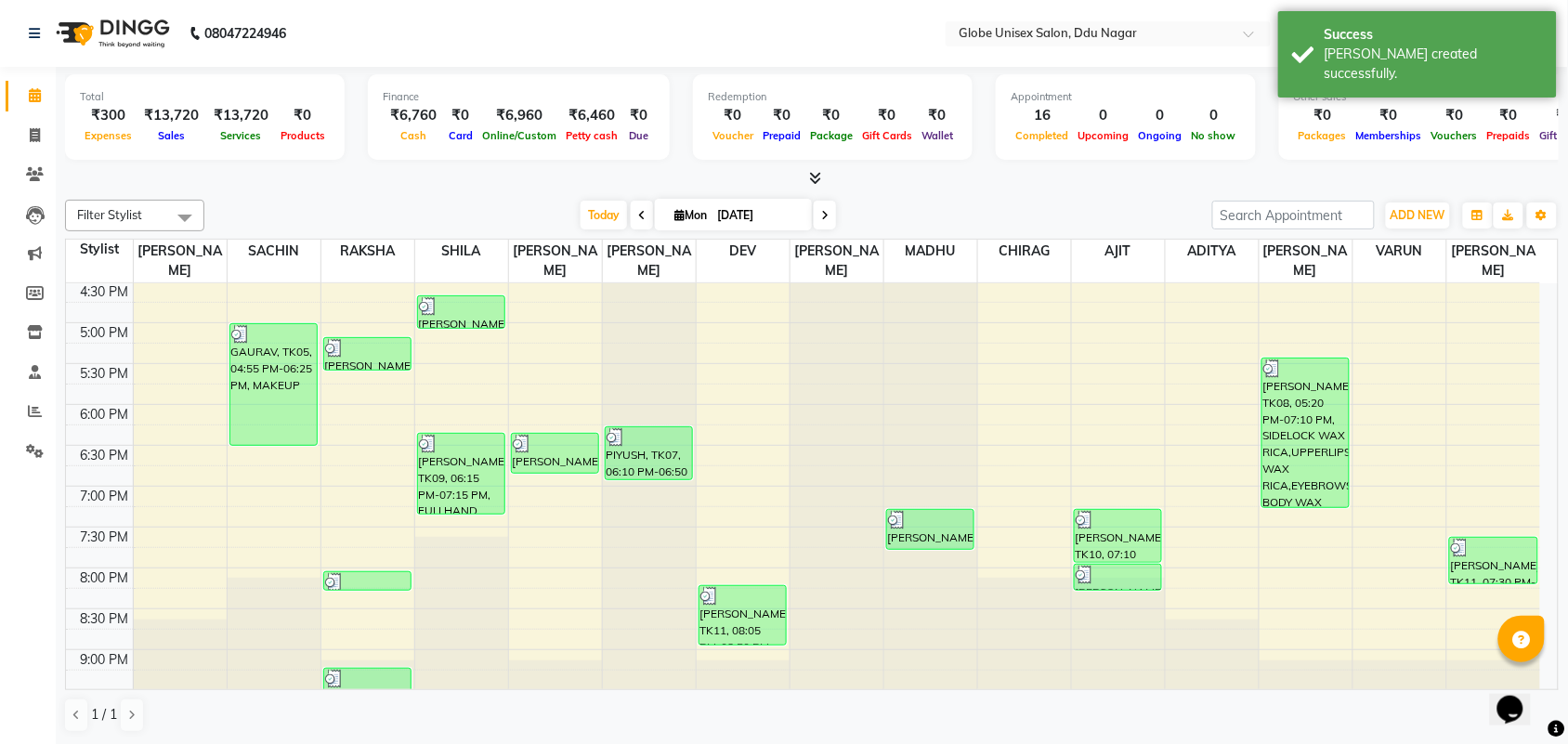
drag, startPoint x: 325, startPoint y: 200, endPoint x: 375, endPoint y: 188, distance: 51.4
click at [325, 200] on div "Filter Stylist Select All ADITYA AJIT CHIRAG DEV DIGESH LALITA LAXMI MADHU MANS…" at bounding box center [811, 215] width 1494 height 32
click at [869, 10] on nav "08047224946 Select Location × Globe Unisex Salon, Ddu Nagar WhatsApp Status ✕ S…" at bounding box center [784, 33] width 1568 height 67
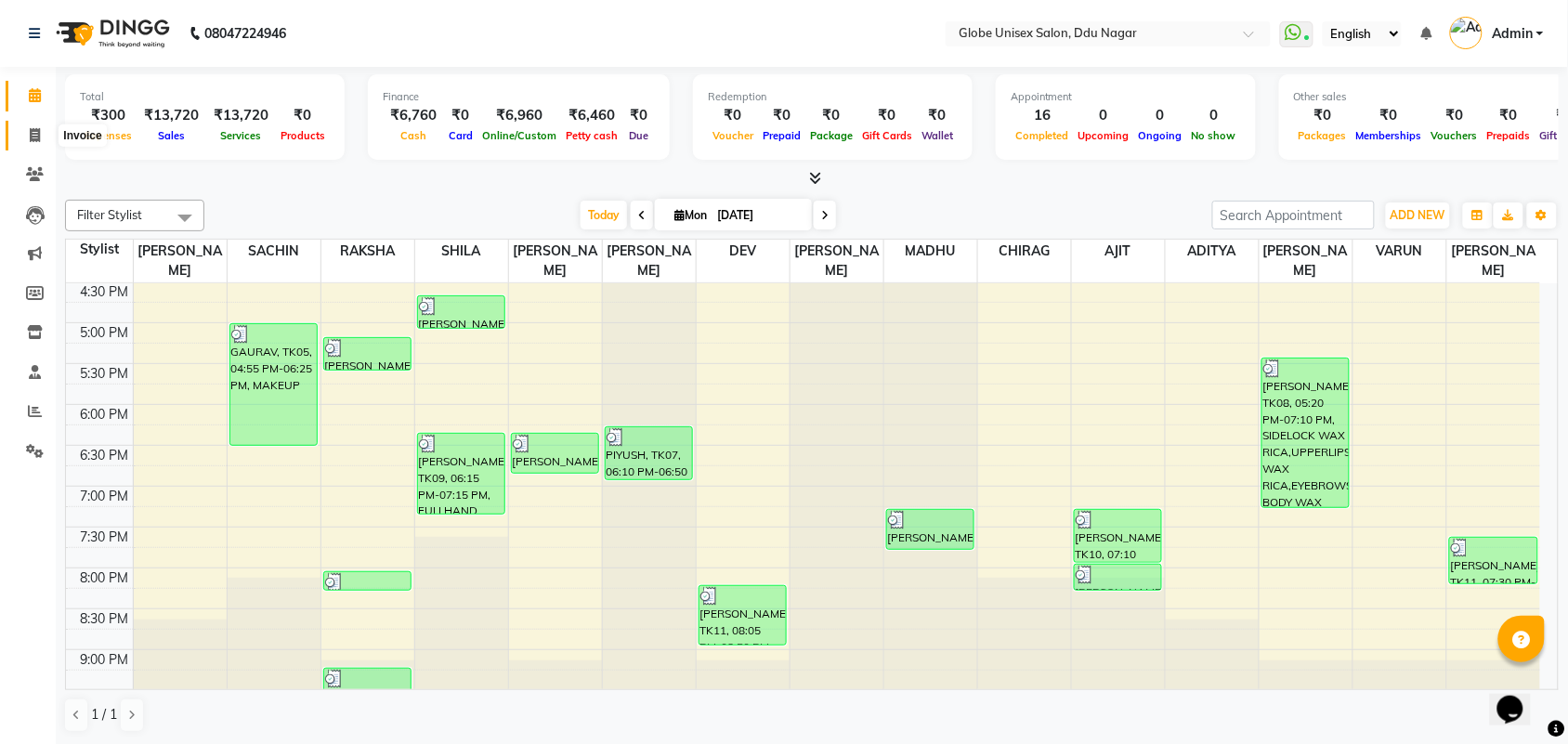
click at [30, 133] on icon at bounding box center [35, 135] width 11 height 14
select select "service"
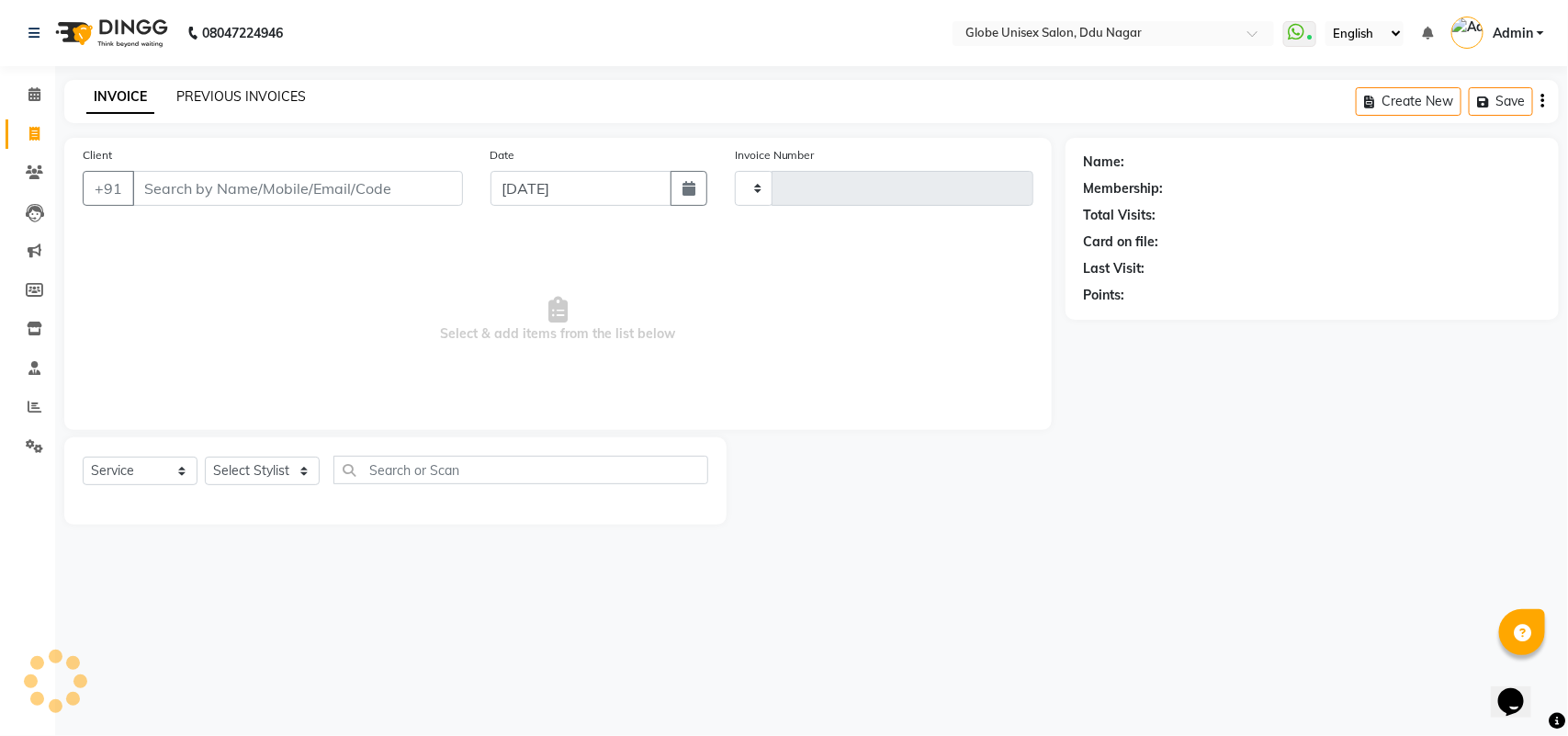
click at [235, 102] on link "PREVIOUS INVOICES" at bounding box center [241, 95] width 130 height 16
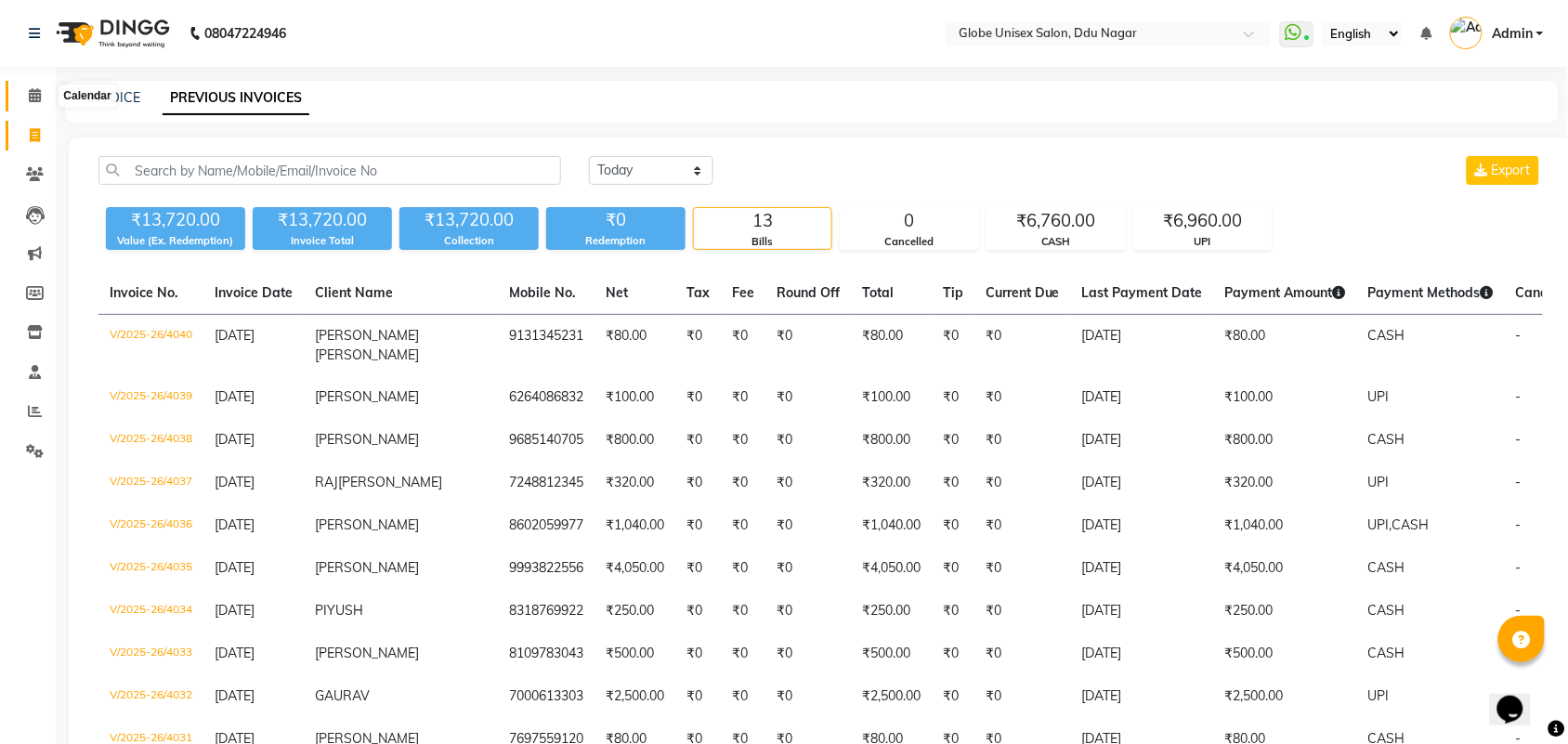
click at [42, 97] on span at bounding box center [35, 96] width 33 height 21
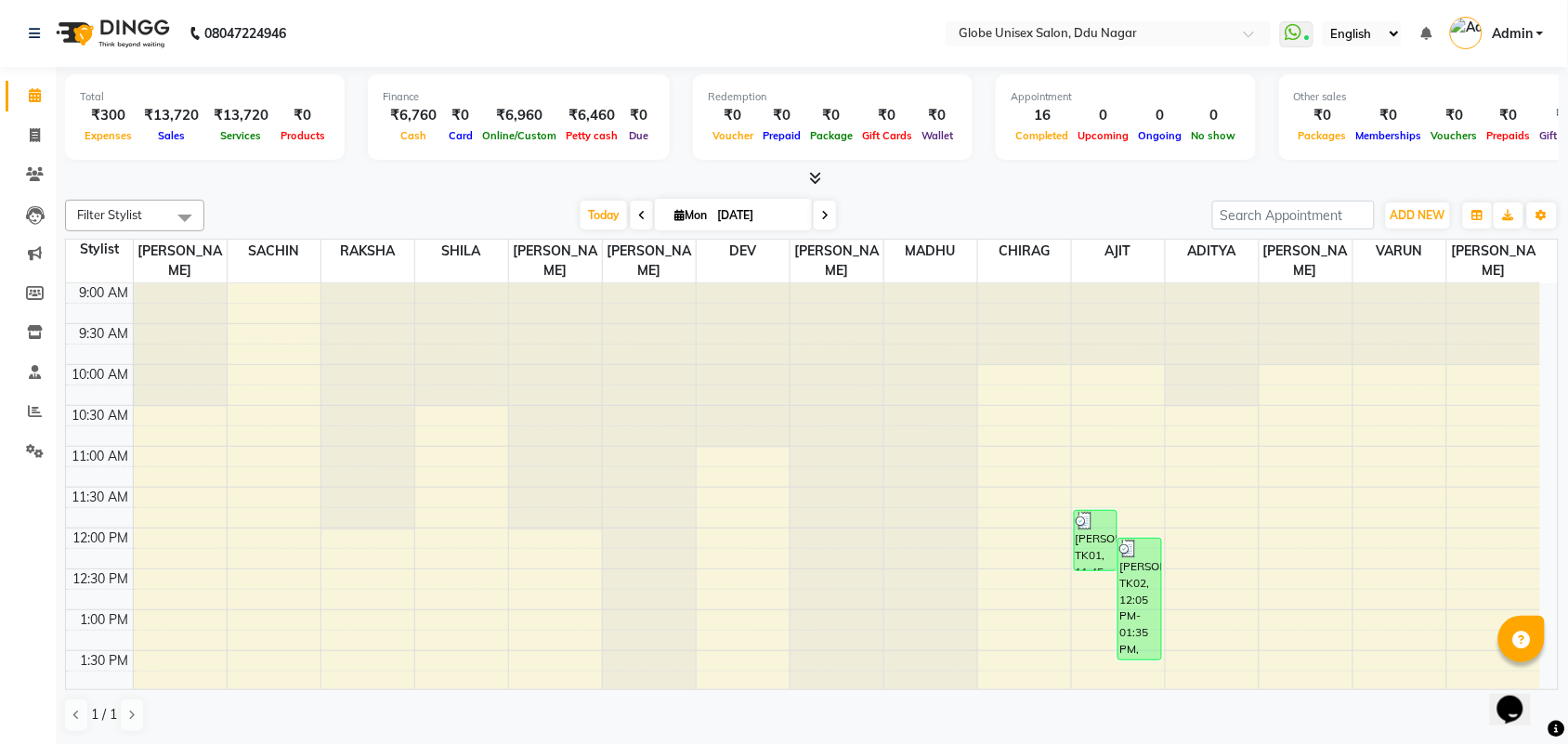
click at [808, 177] on span at bounding box center [812, 179] width 19 height 19
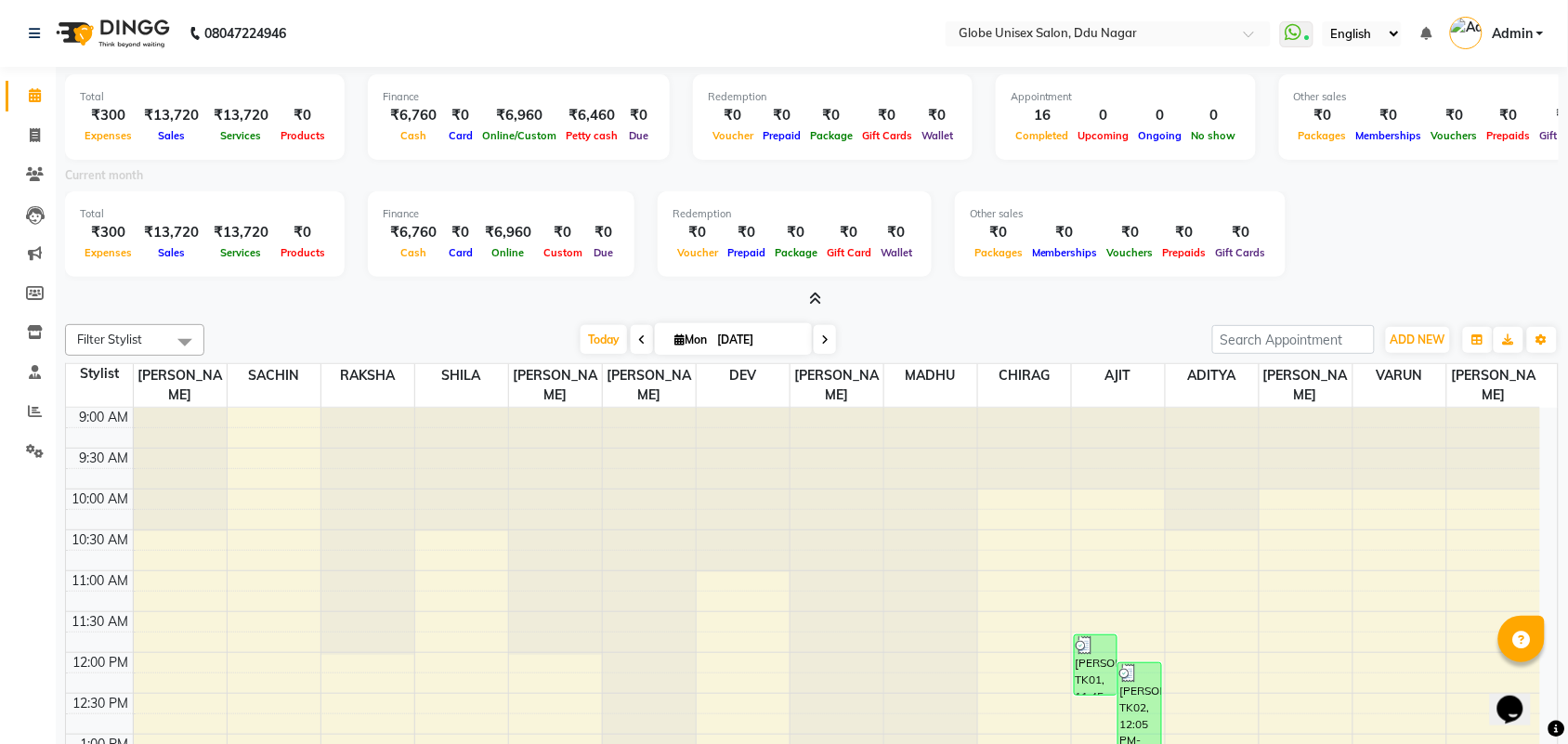
click at [1517, 34] on span "Admin" at bounding box center [1512, 34] width 41 height 19
click at [1442, 144] on link "Sign out" at bounding box center [1449, 133] width 170 height 29
